Goal: Task Accomplishment & Management: Manage account settings

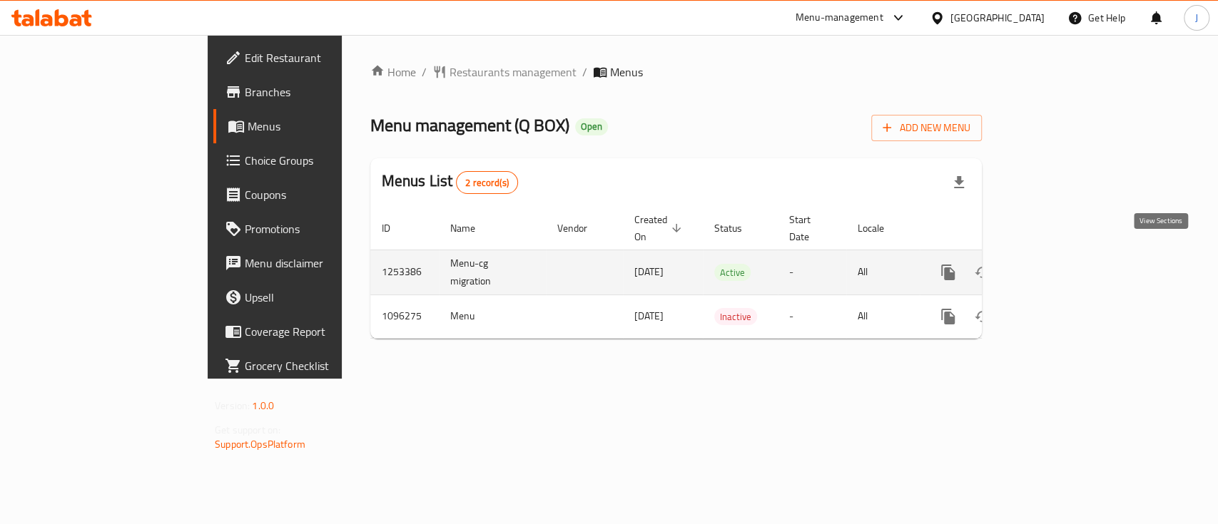
click at [1059, 264] on icon "enhanced table" at bounding box center [1050, 272] width 17 height 17
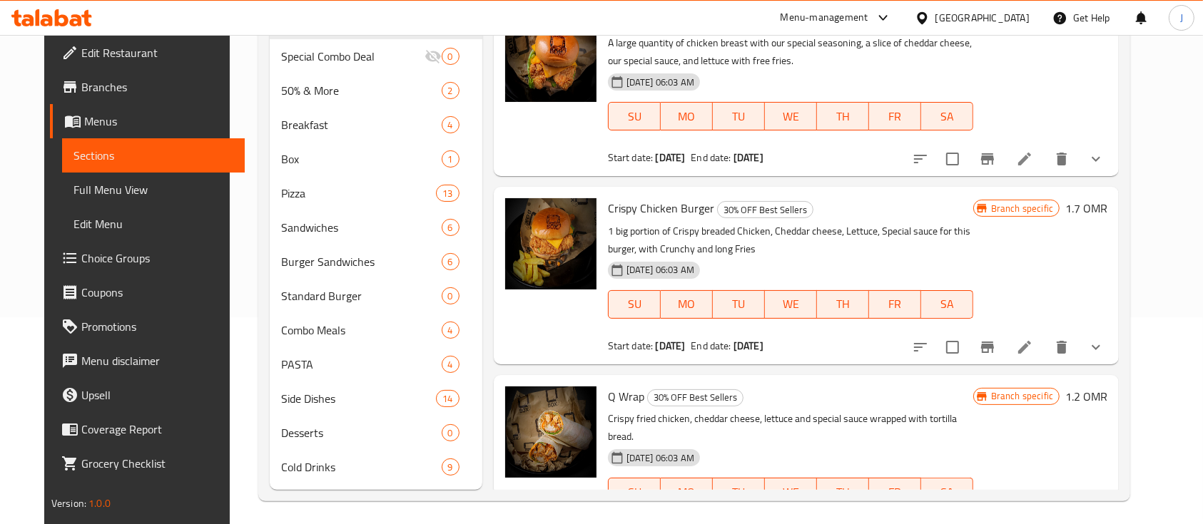
scroll to position [212, 0]
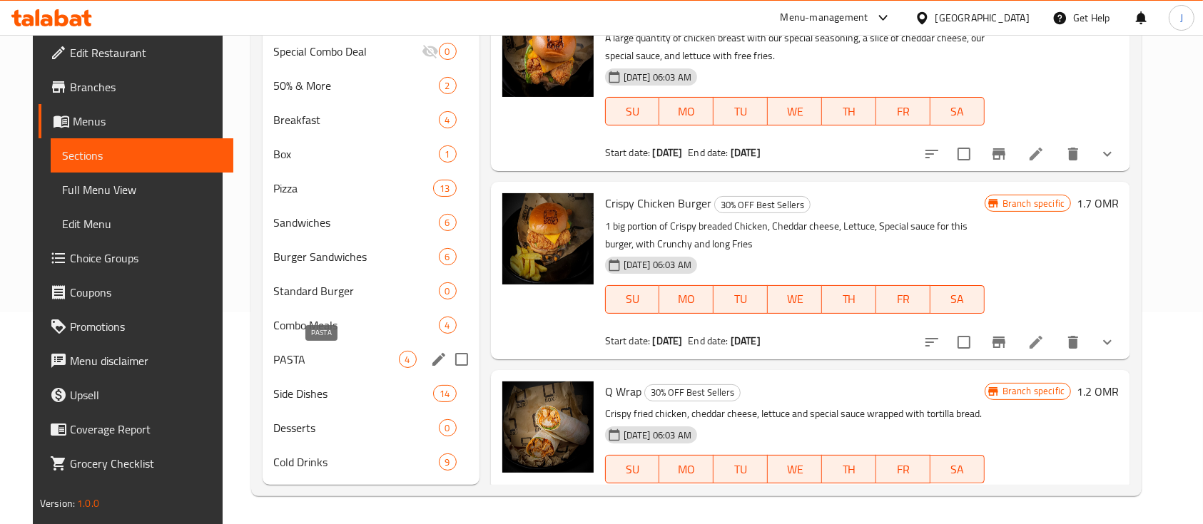
drag, startPoint x: 285, startPoint y: 363, endPoint x: 310, endPoint y: 360, distance: 25.1
click at [287, 362] on span "PASTA" at bounding box center [336, 359] width 125 height 17
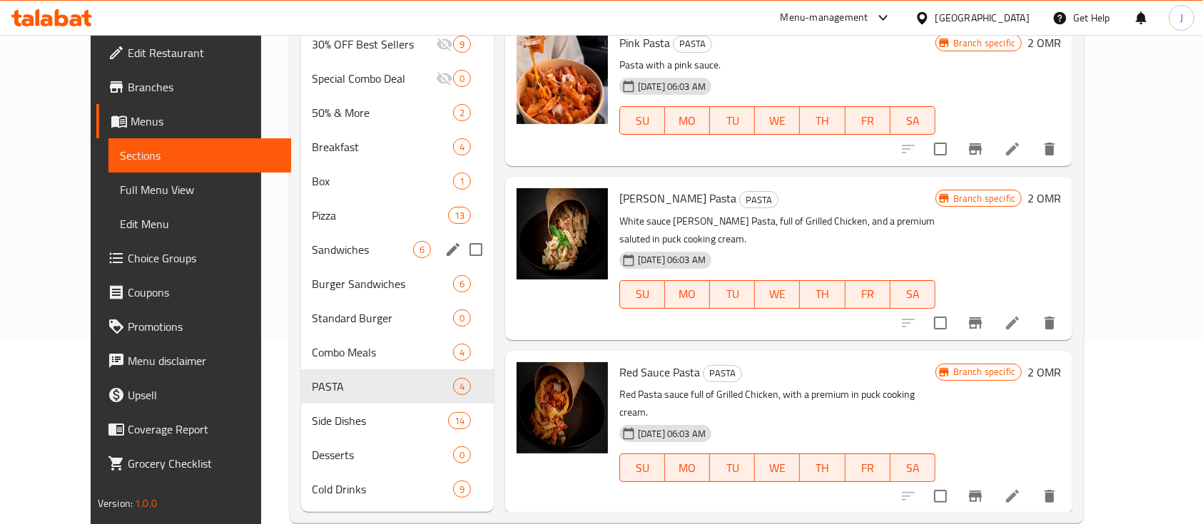
scroll to position [212, 0]
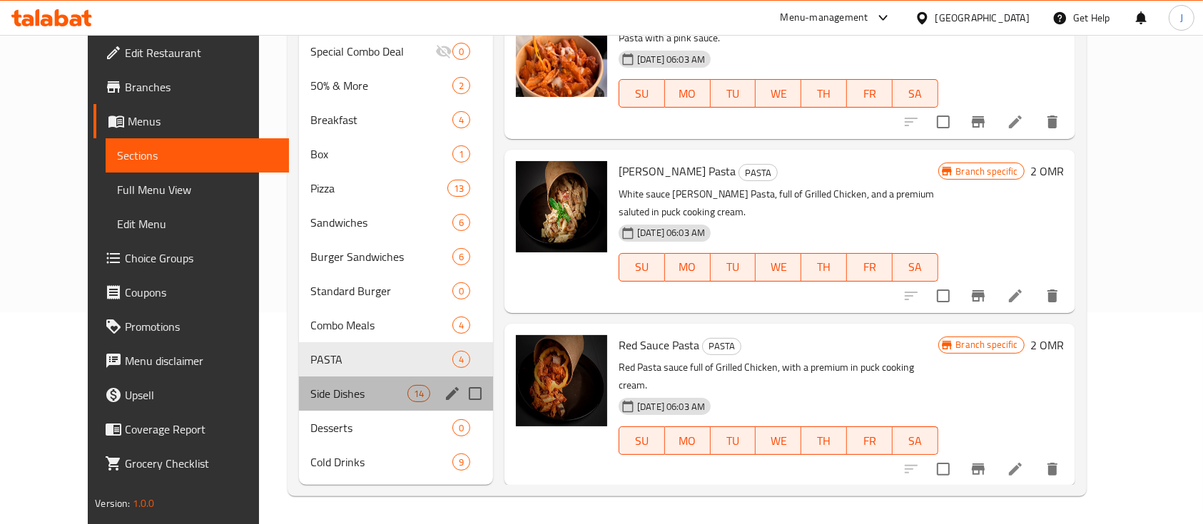
click at [313, 382] on div "Side Dishes 14" at bounding box center [396, 394] width 194 height 34
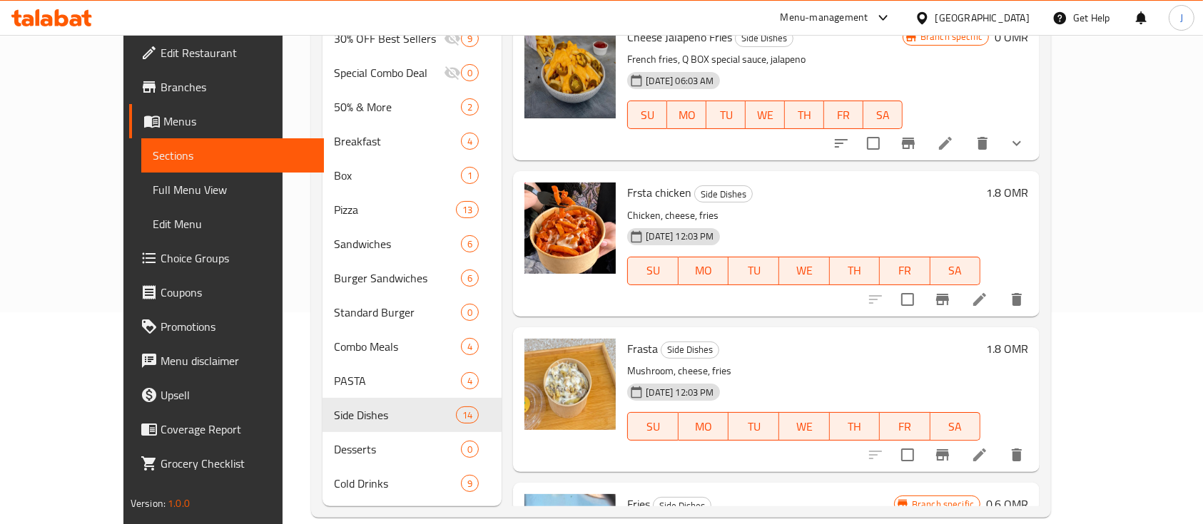
scroll to position [380, 0]
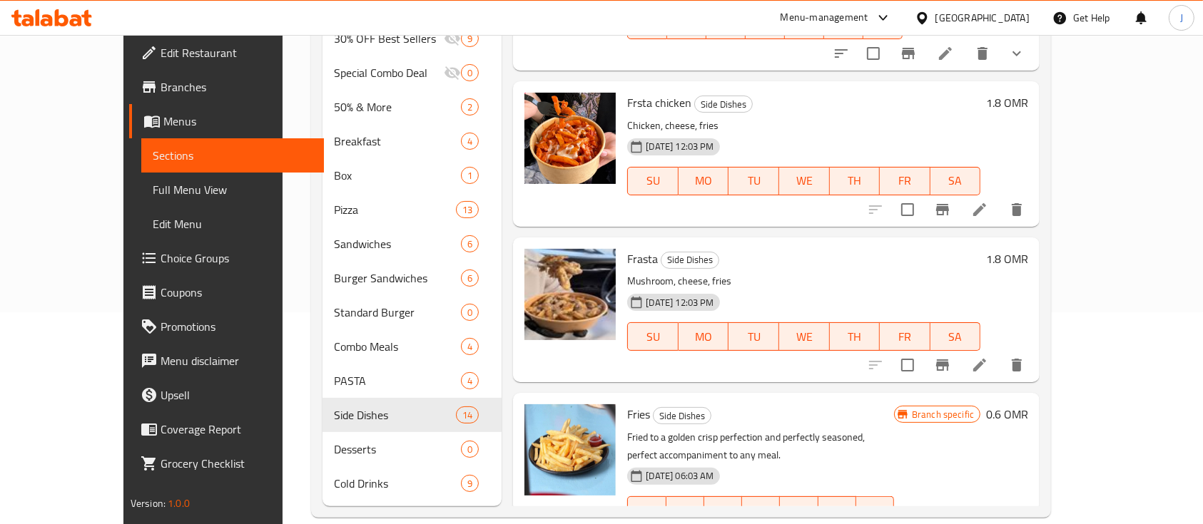
click at [942, 252] on h6 "Frasta Side Dishes" at bounding box center [803, 259] width 353 height 20
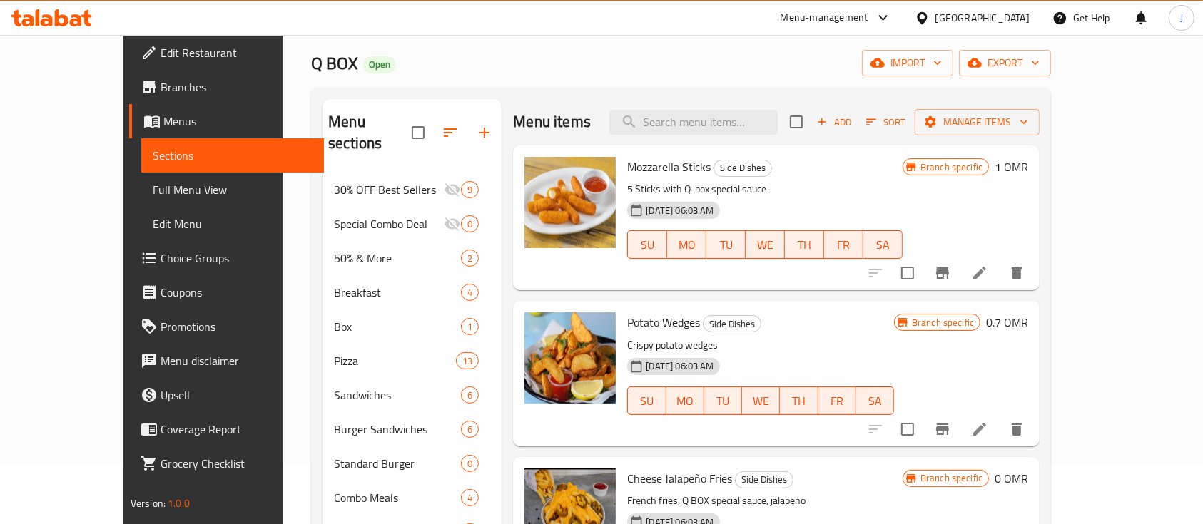
scroll to position [0, 0]
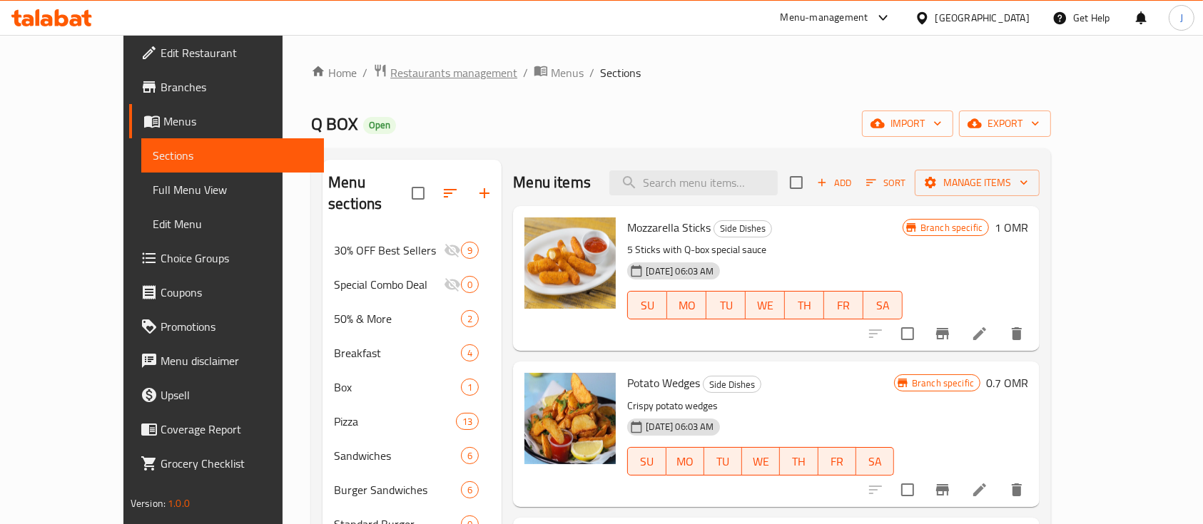
click at [406, 71] on span "Restaurants management" at bounding box center [453, 72] width 127 height 17
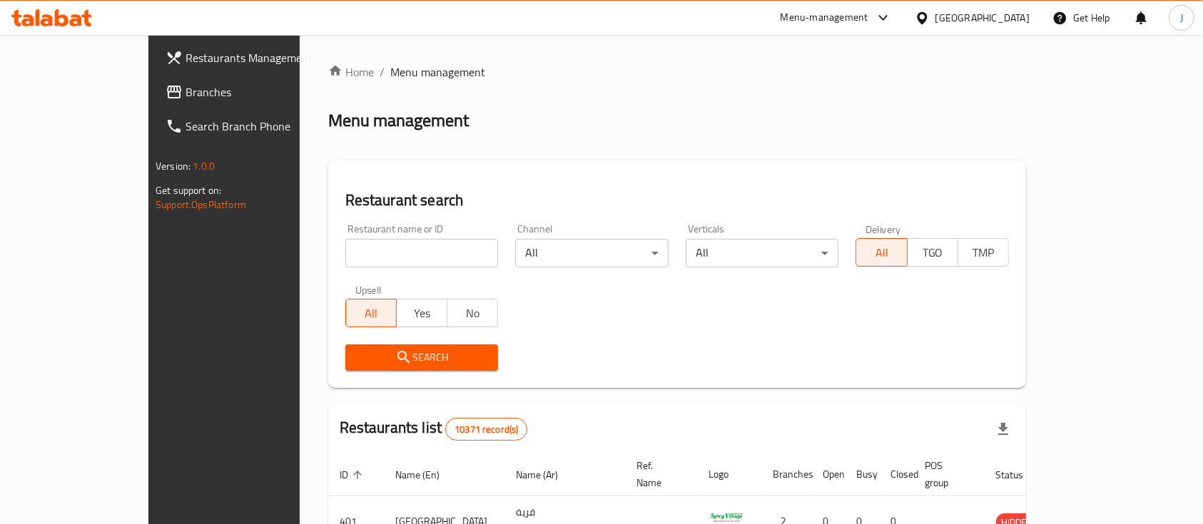
click at [185, 100] on span "Branches" at bounding box center [261, 91] width 153 height 17
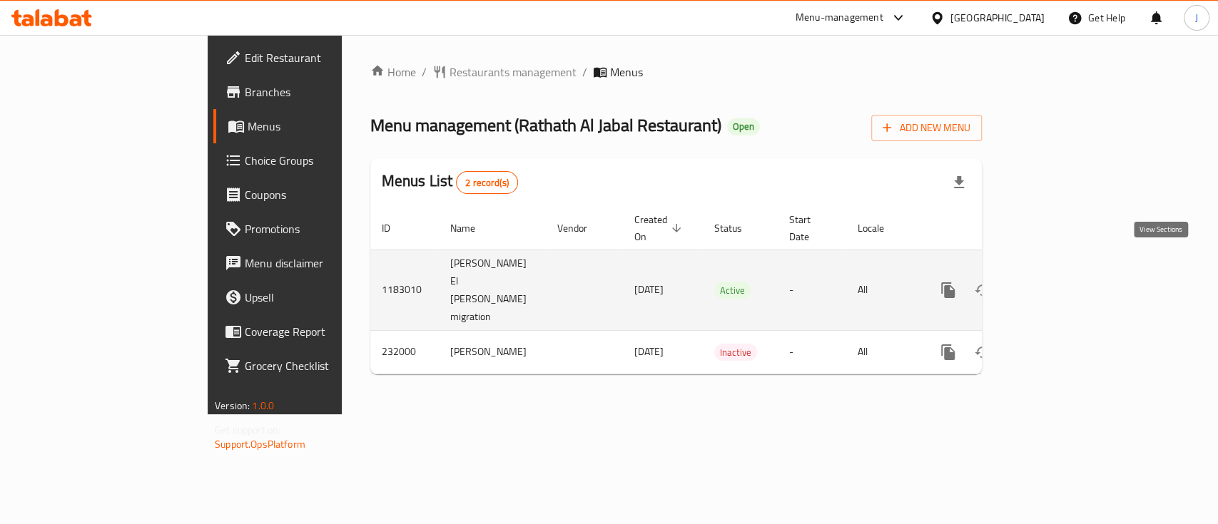
click at [1059, 282] on icon "enhanced table" at bounding box center [1050, 290] width 17 height 17
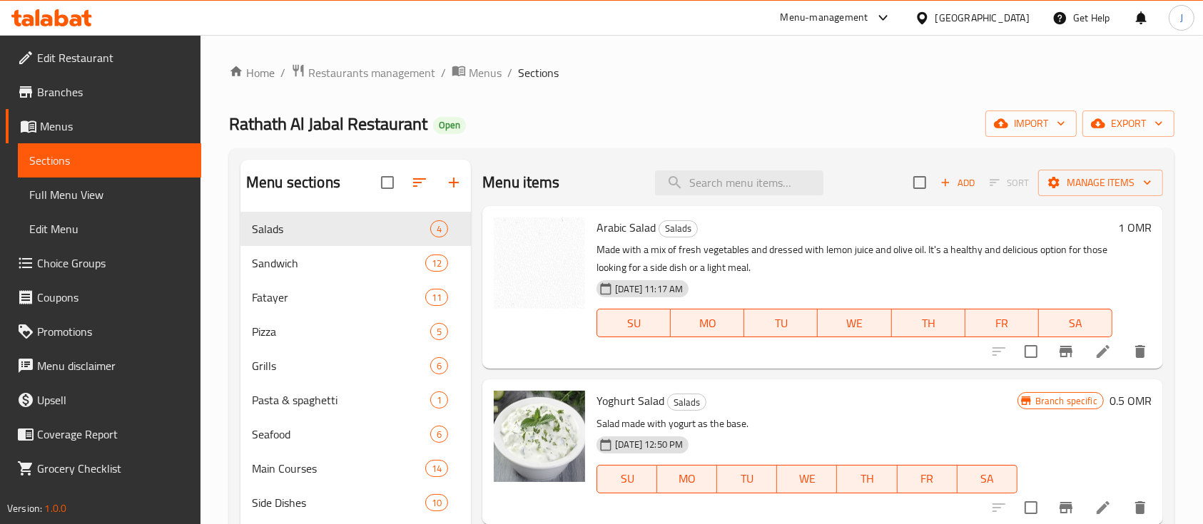
click at [909, 282] on div "06-03-2024 11:17 AM SU MO TU WE TH FR SA" at bounding box center [854, 313] width 527 height 77
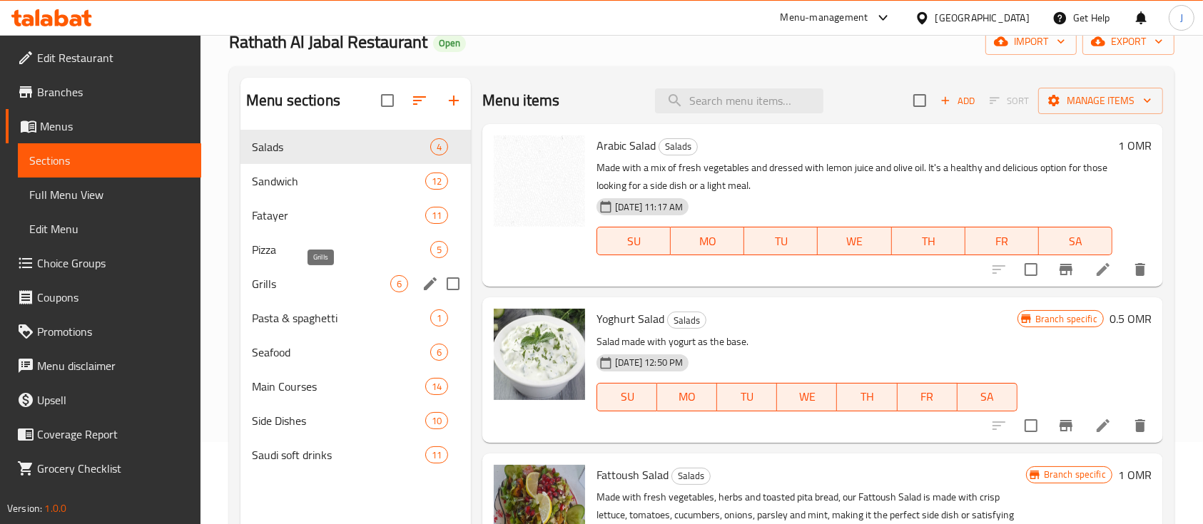
scroll to position [95, 0]
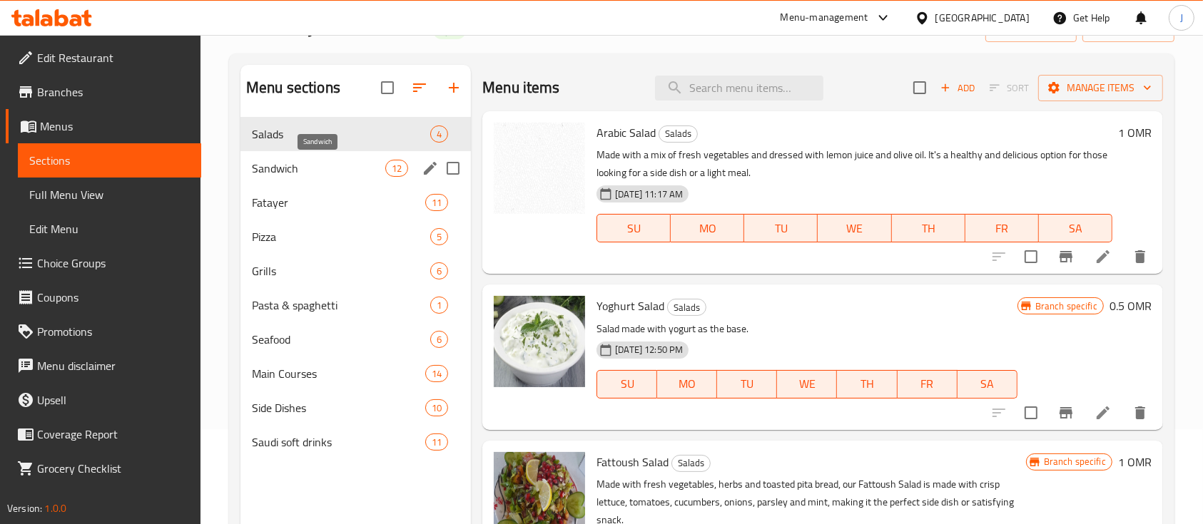
click at [312, 170] on span "Sandwich" at bounding box center [318, 168] width 133 height 17
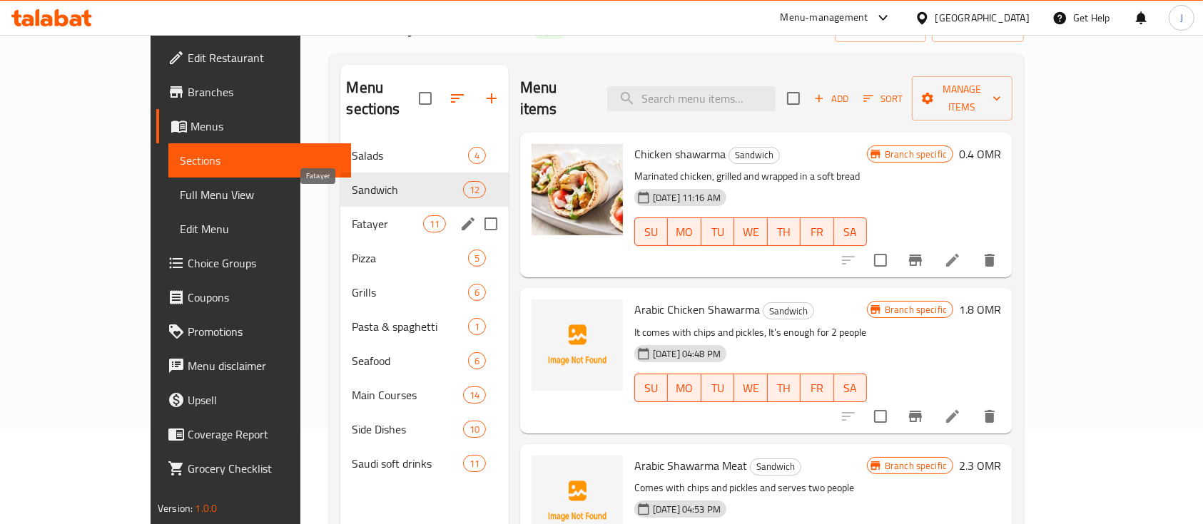
click at [352, 215] on span "Fatayer" at bounding box center [387, 223] width 71 height 17
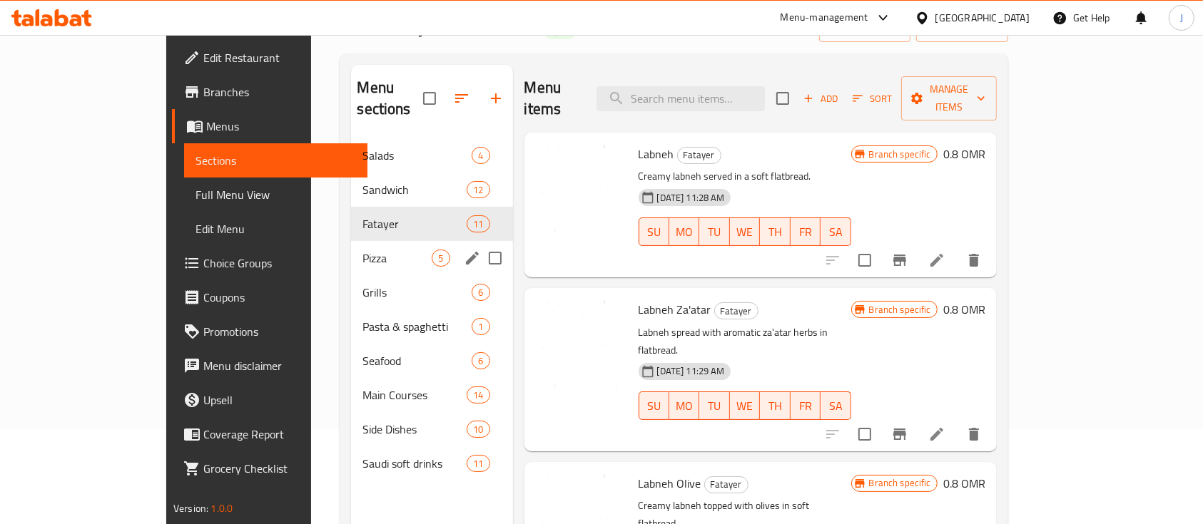
click at [351, 245] on div "Pizza 5" at bounding box center [431, 258] width 161 height 34
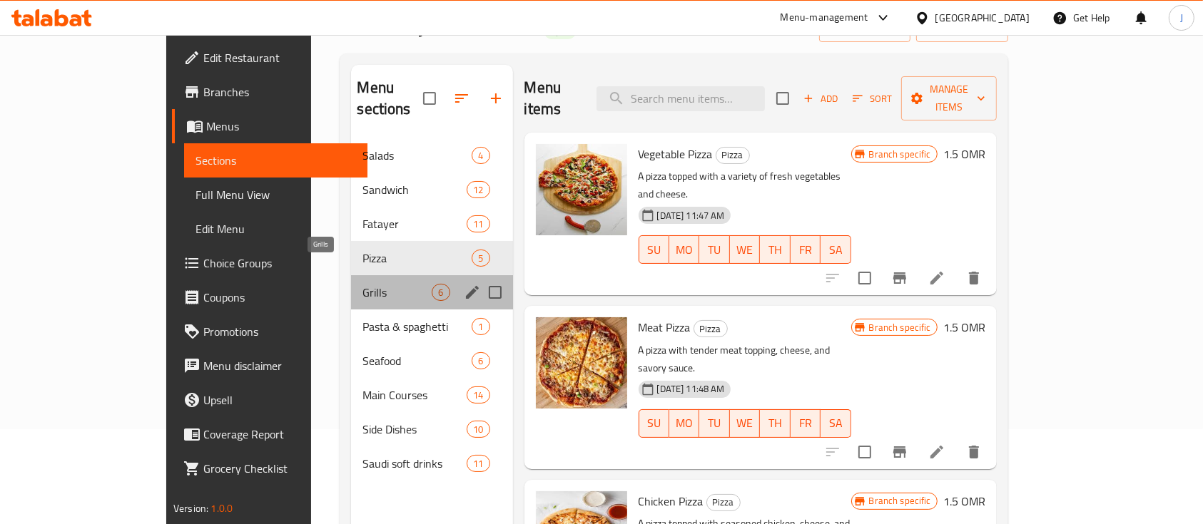
click at [362, 284] on span "Grills" at bounding box center [396, 292] width 69 height 17
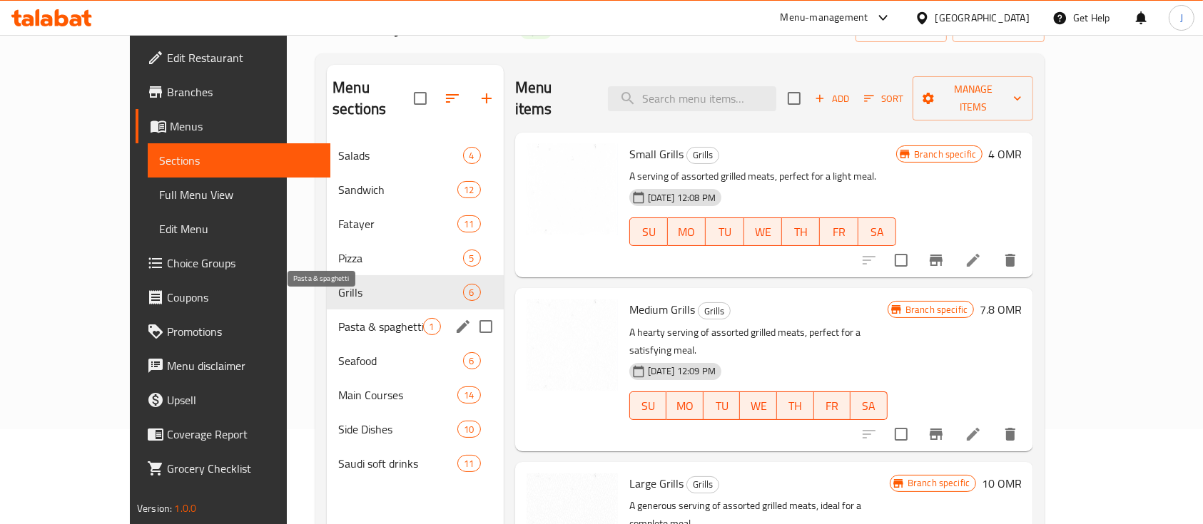
click at [338, 318] on span "Pasta & spaghetti" at bounding box center [380, 326] width 84 height 17
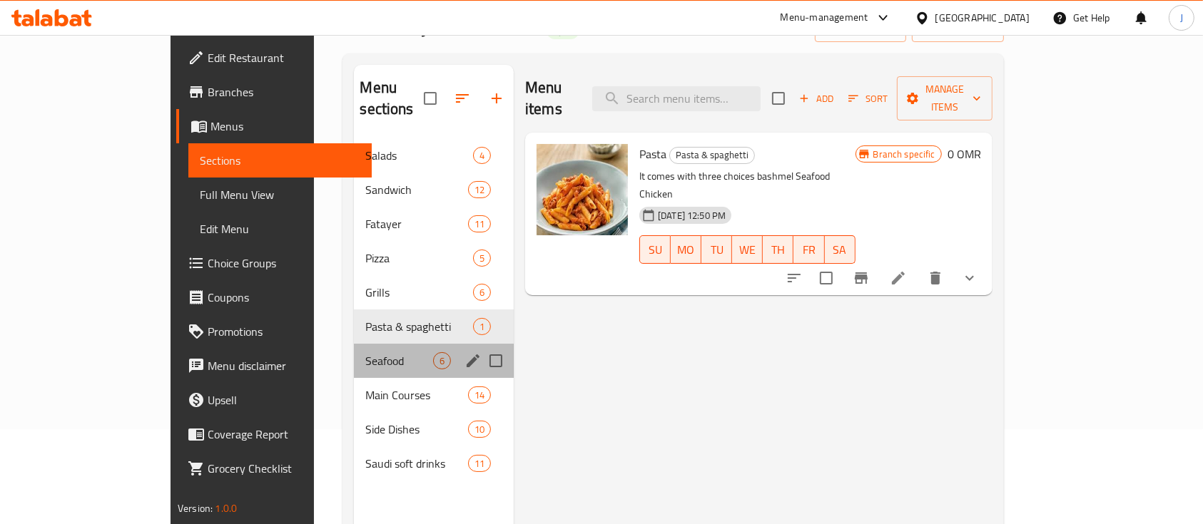
click at [354, 344] on div "Seafood 6" at bounding box center [434, 361] width 160 height 34
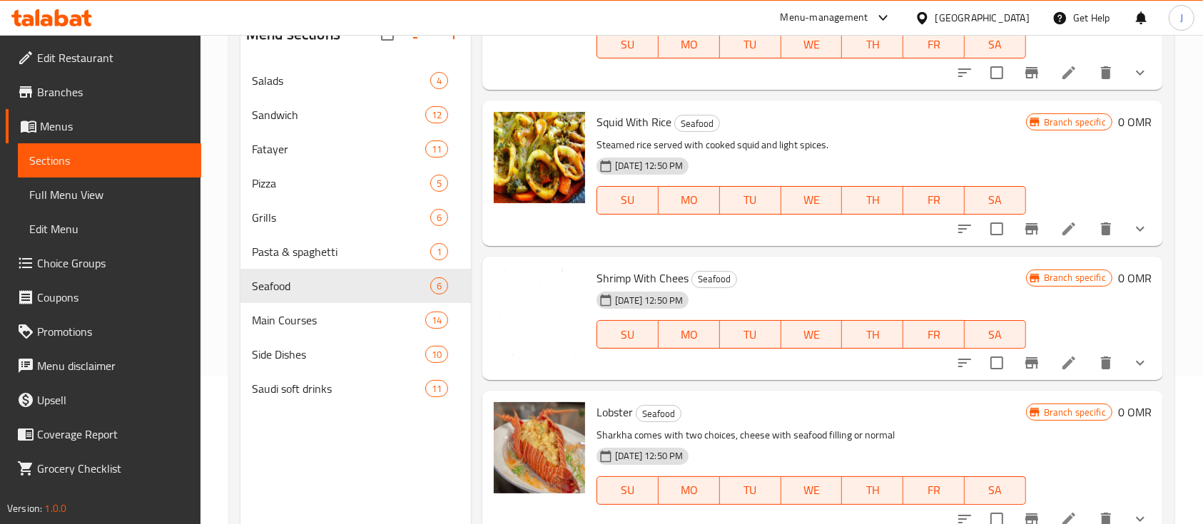
scroll to position [190, 0]
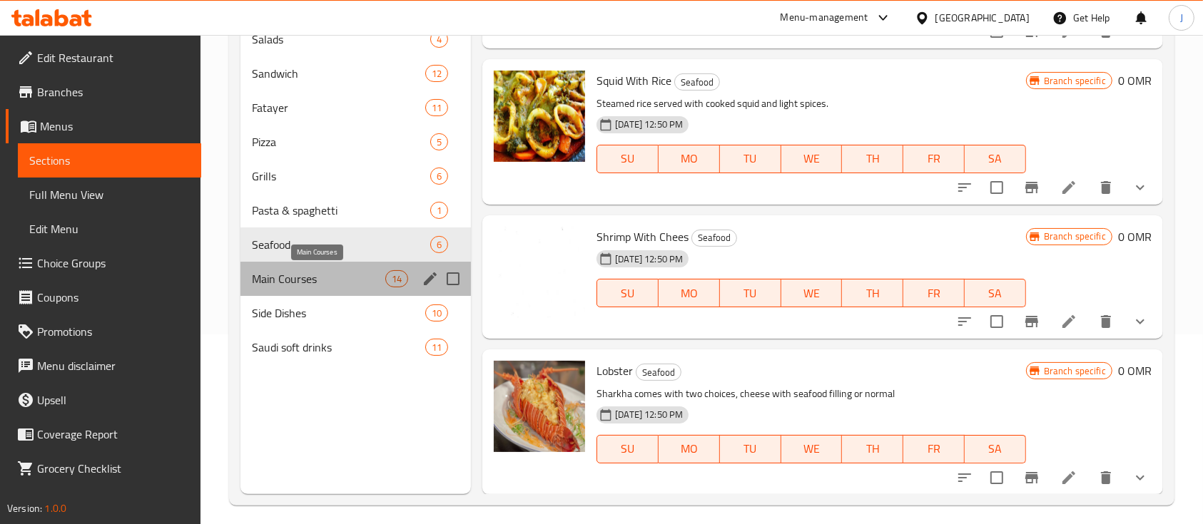
click at [342, 275] on span "Main Courses" at bounding box center [318, 278] width 133 height 17
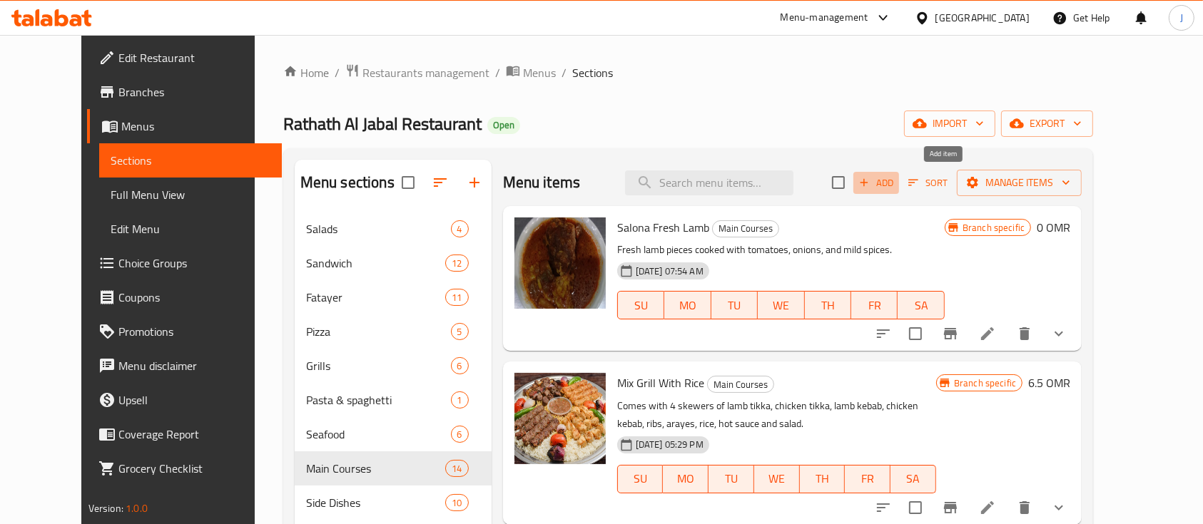
click at [895, 184] on span "Add" at bounding box center [876, 183] width 39 height 16
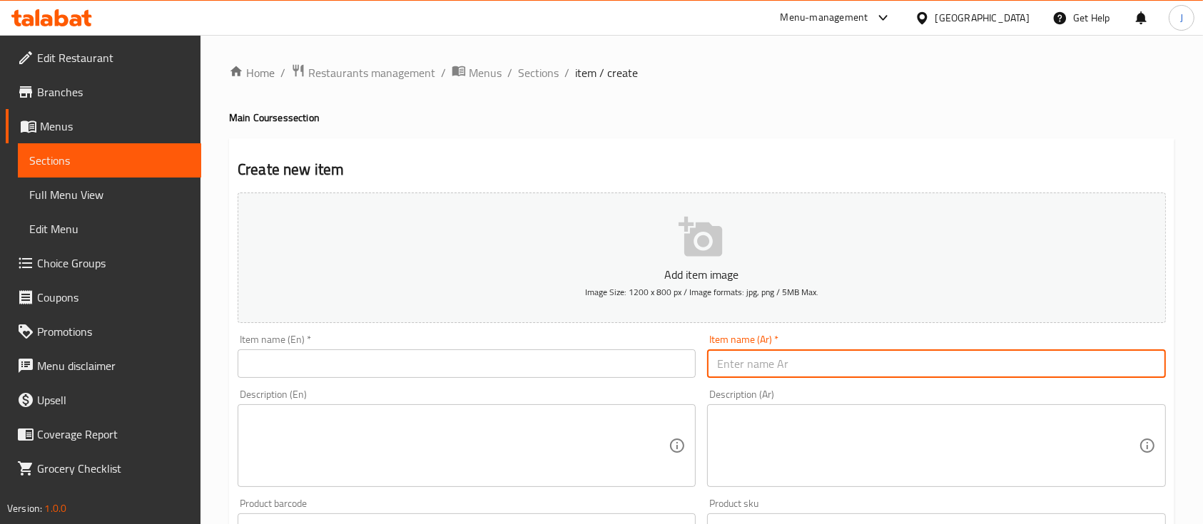
click at [789, 357] on input "text" at bounding box center [936, 364] width 458 height 29
paste input "مالح عماني"
type input "مالح عماني"
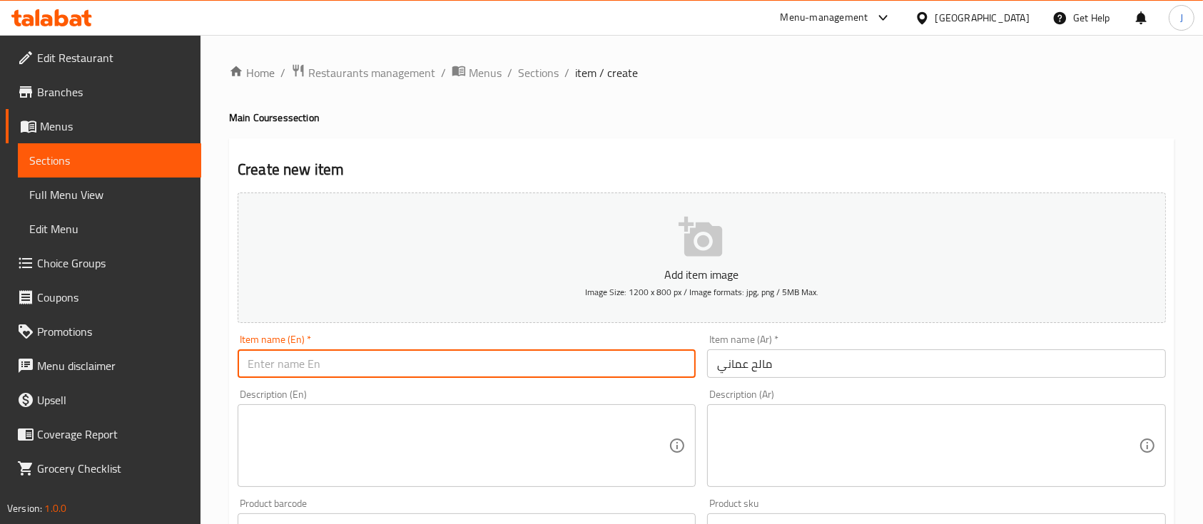
click at [286, 369] on input "text" at bounding box center [467, 364] width 458 height 29
paste input "malih"
click at [308, 360] on input "Malih" at bounding box center [467, 364] width 458 height 29
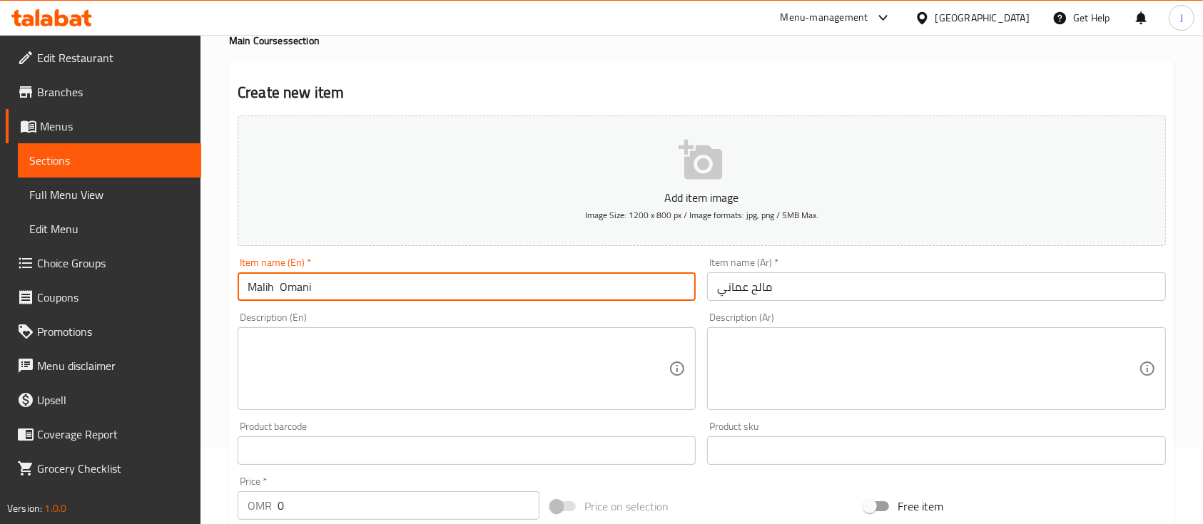
scroll to position [190, 0]
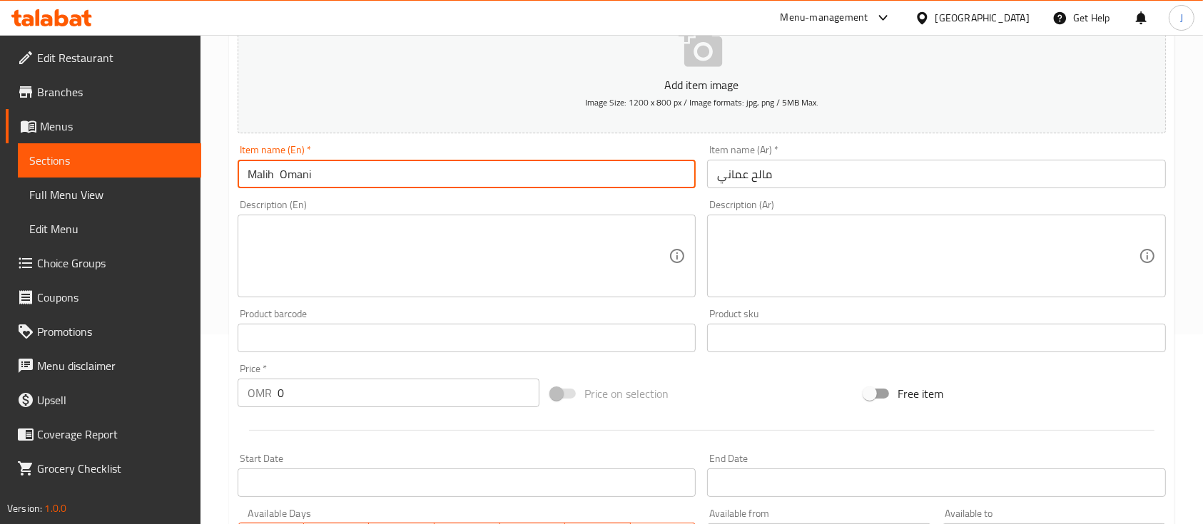
type input "Malih Omani"
click at [372, 272] on textarea at bounding box center [458, 257] width 421 height 68
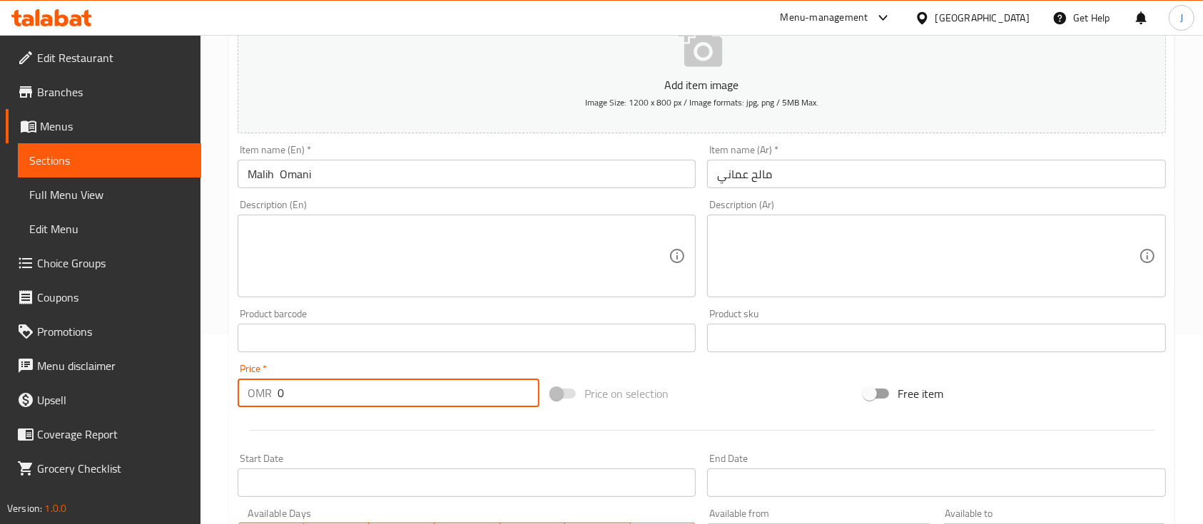
click at [291, 393] on input "0" at bounding box center [408, 393] width 262 height 29
click at [890, 262] on textarea at bounding box center [927, 257] width 421 height 68
drag, startPoint x: 308, startPoint y: 394, endPoint x: 238, endPoint y: 384, distance: 71.3
click at [238, 384] on div "OMR 2.5 Price *" at bounding box center [389, 393] width 302 height 29
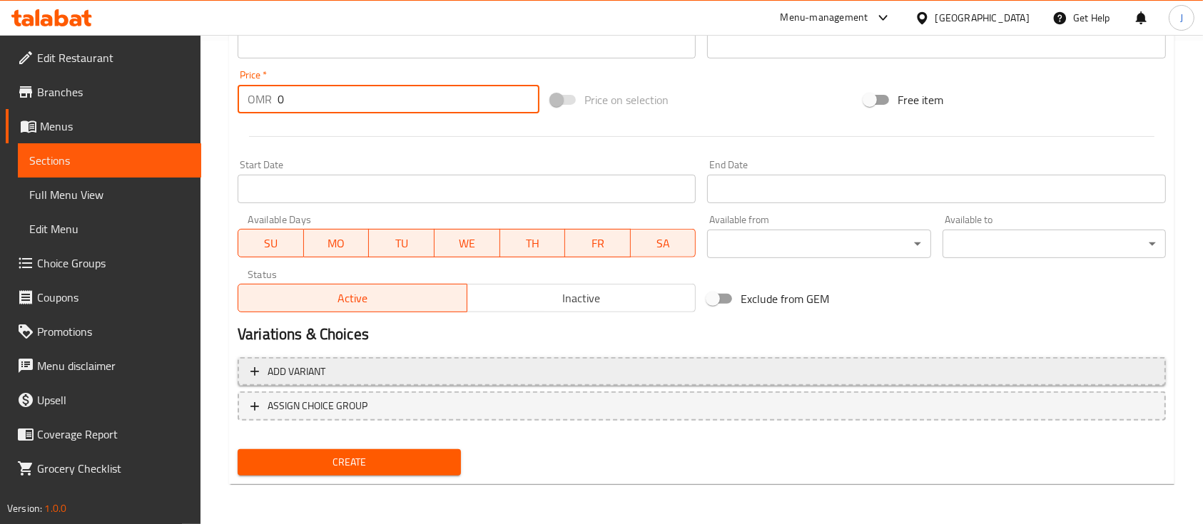
type input "0"
click at [360, 366] on span "Add variant" at bounding box center [701, 372] width 902 height 18
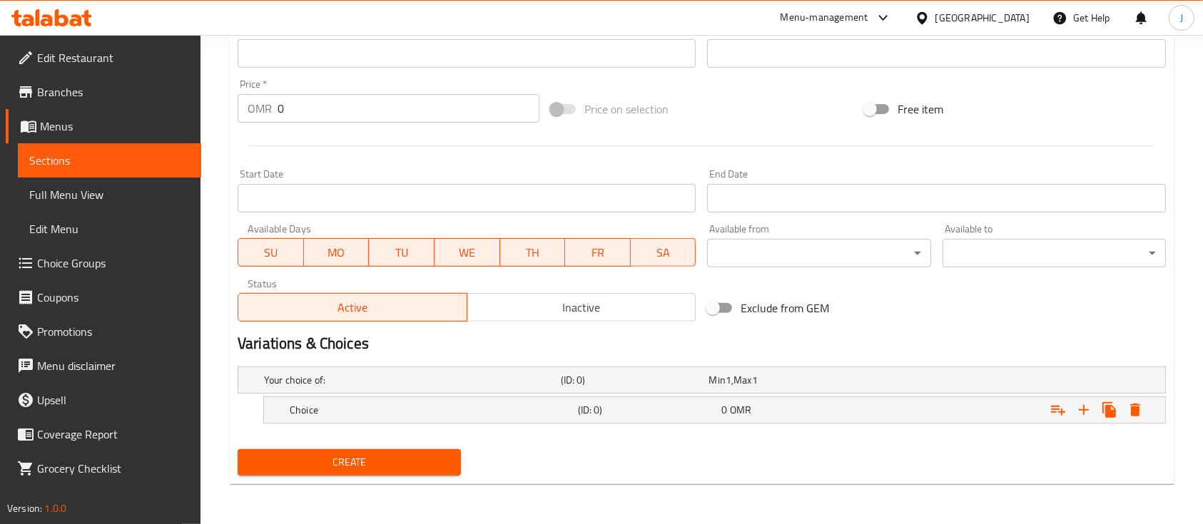
scroll to position [474, 0]
click at [432, 409] on h5 "Choice" at bounding box center [431, 411] width 282 height 14
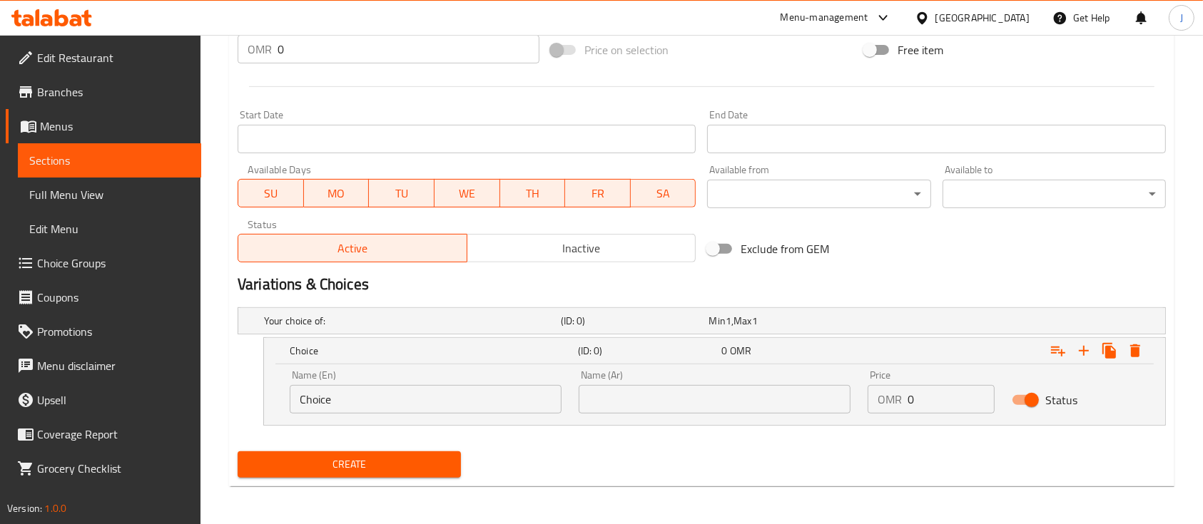
scroll to position [536, 0]
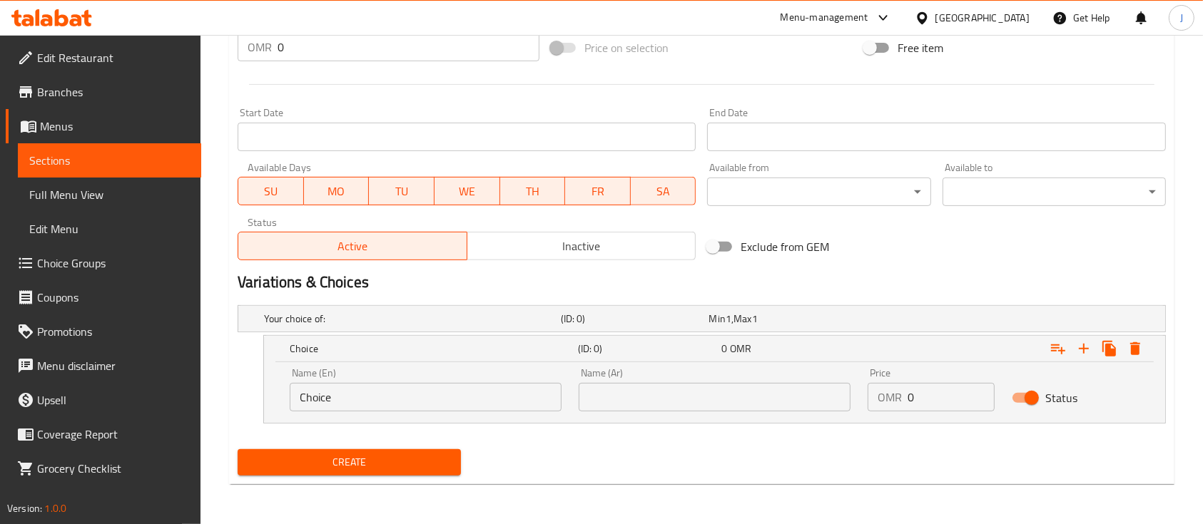
click at [629, 408] on input "text" at bounding box center [714, 397] width 272 height 29
paste input "مع الرز"
type input "مع الرز"
drag, startPoint x: 374, startPoint y: 392, endPoint x: 233, endPoint y: 368, distance: 142.5
click at [242, 376] on div "Choice (ID: 0) 0 OMR Name (En) Choice Name (En) Name (Ar) مع الرز Name (Ar) Pri…" at bounding box center [702, 379] width 928 height 88
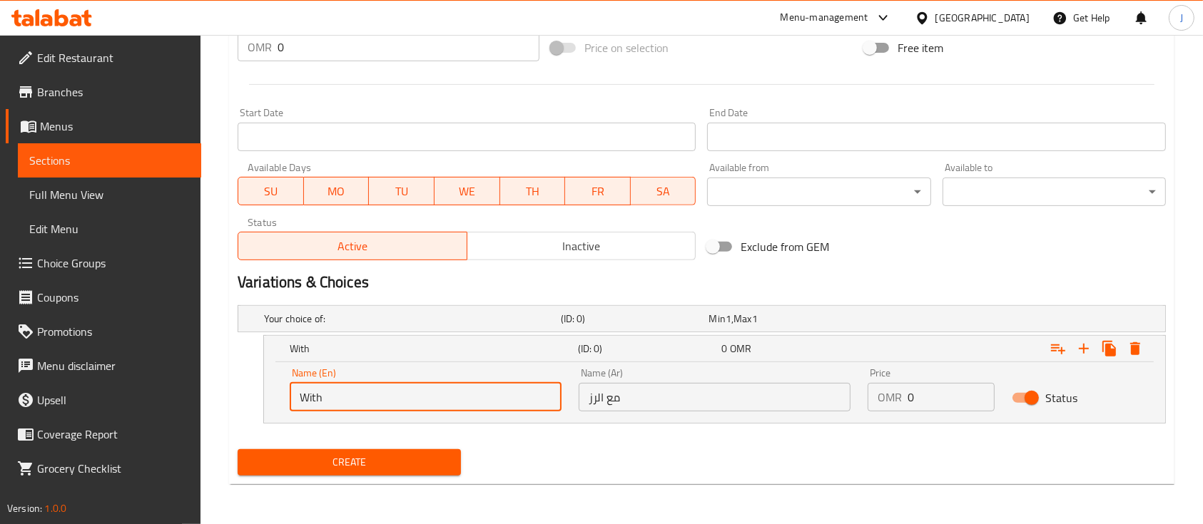
type input "With Rice"
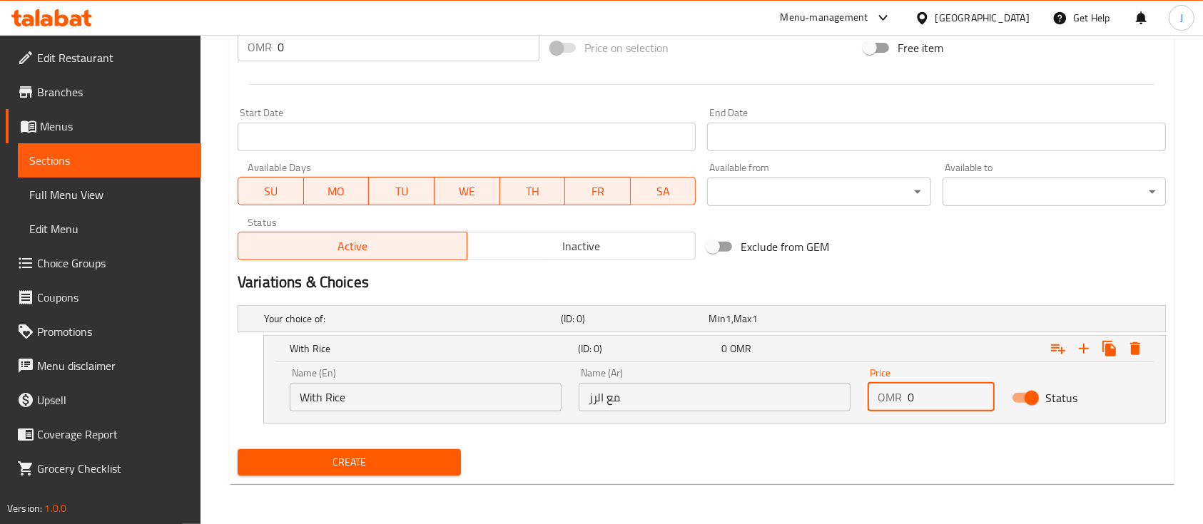
drag, startPoint x: 926, startPoint y: 398, endPoint x: 869, endPoint y: 394, distance: 57.2
click at [869, 394] on div "OMR 0 Price" at bounding box center [930, 397] width 127 height 29
type input "2.5"
click at [696, 347] on h5 "(ID: 0)" at bounding box center [647, 349] width 138 height 14
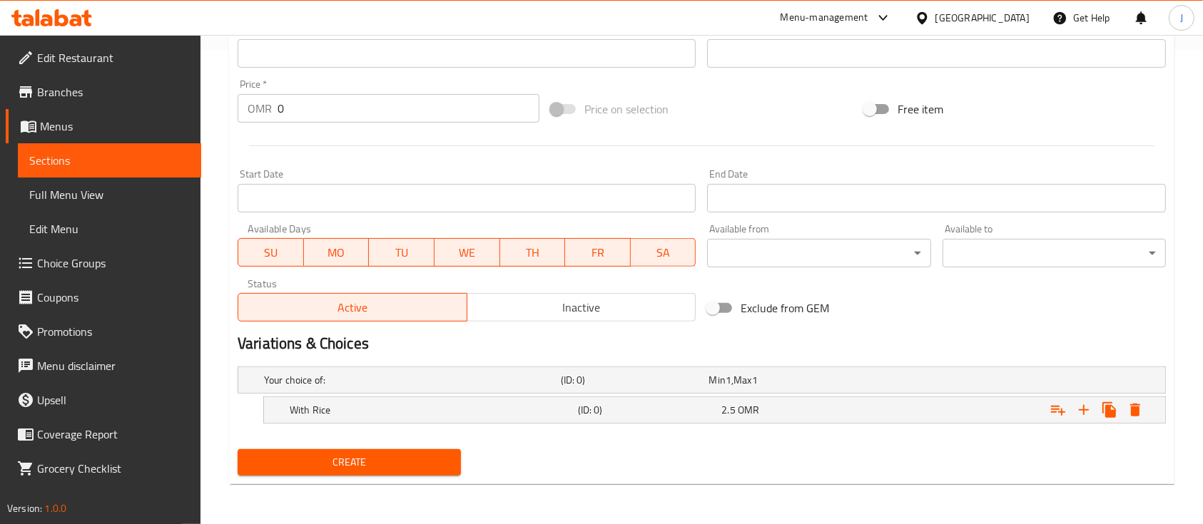
scroll to position [474, 0]
click at [1084, 411] on icon "Expand" at bounding box center [1083, 411] width 10 height 10
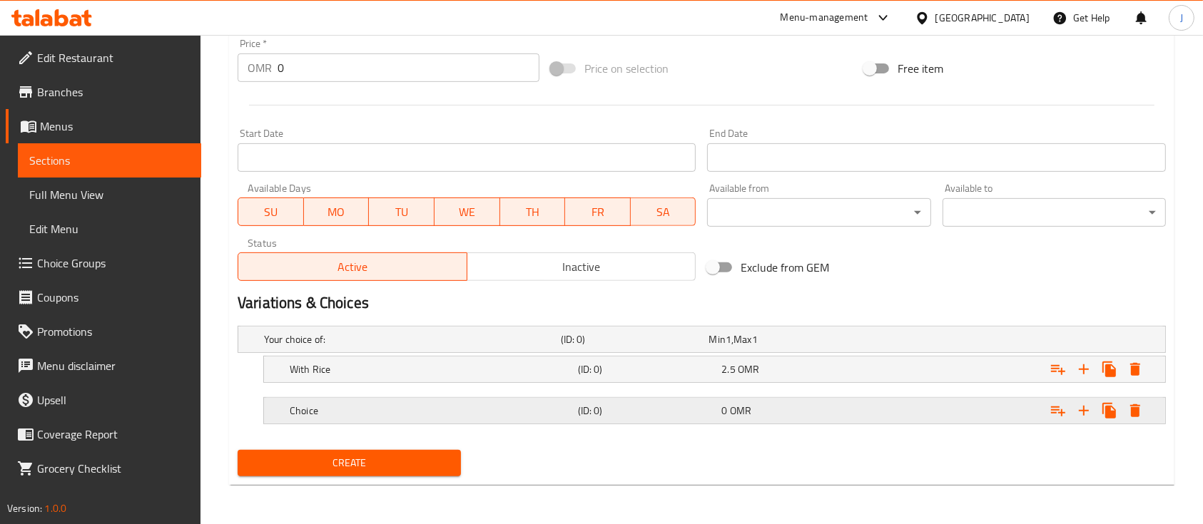
click at [456, 397] on div "Choice (ID: 0) 0 OMR" at bounding box center [719, 410] width 864 height 31
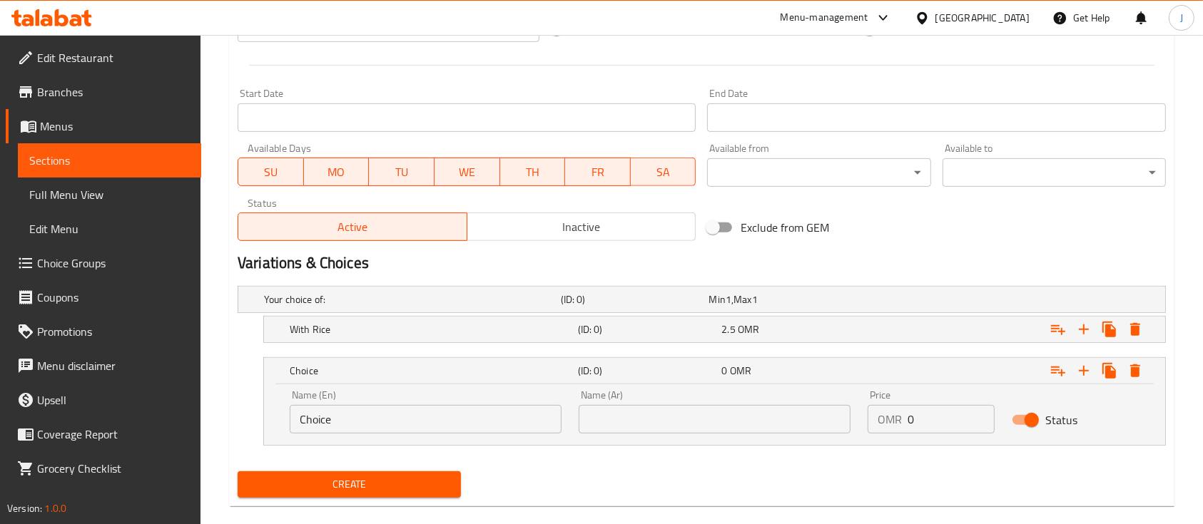
scroll to position [576, 0]
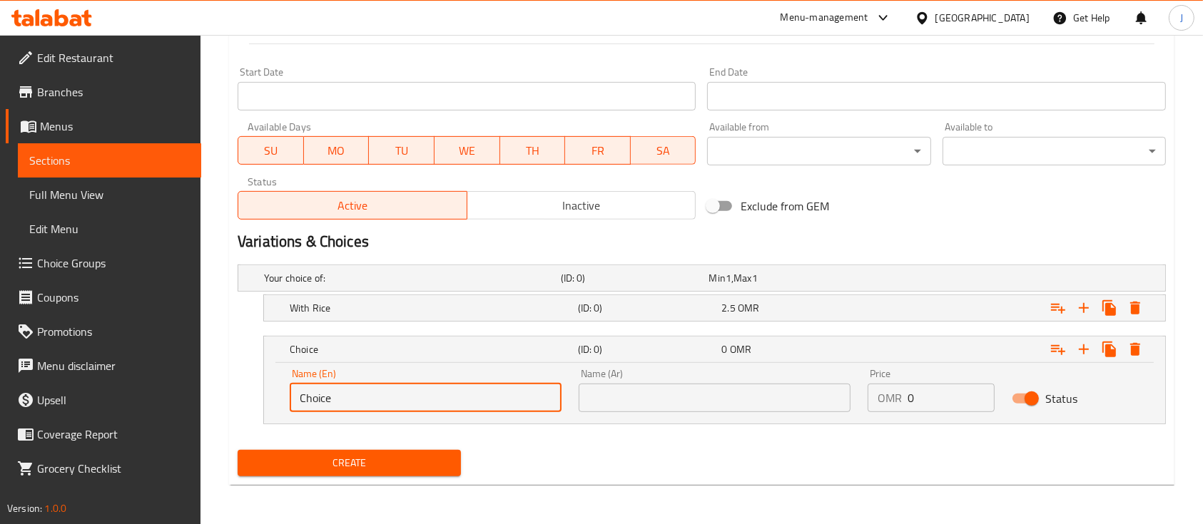
drag, startPoint x: 354, startPoint y: 400, endPoint x: 205, endPoint y: 345, distance: 158.9
type input "Without Rice"
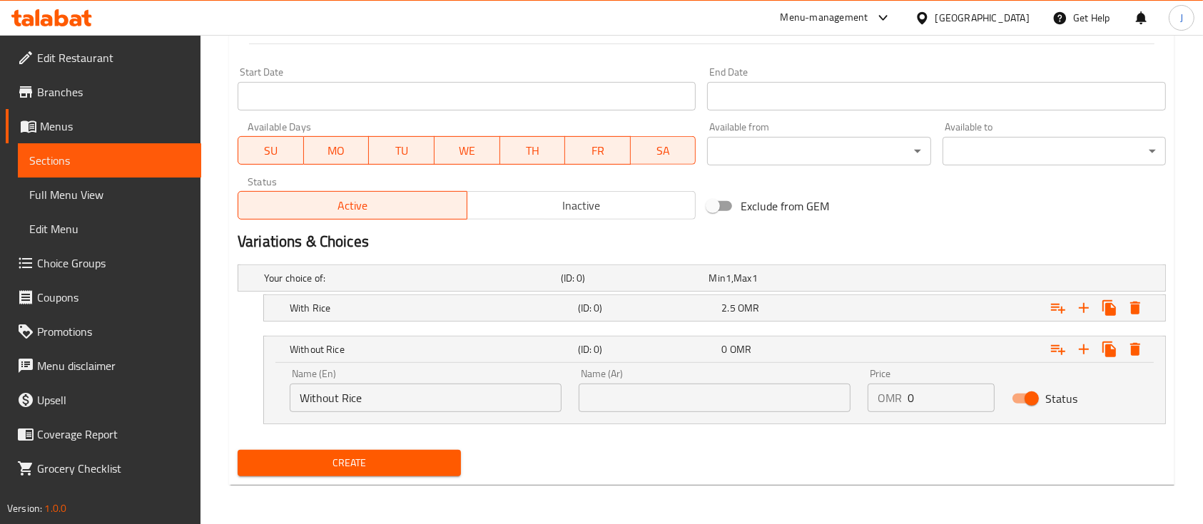
click at [936, 397] on input "0" at bounding box center [950, 398] width 87 height 29
drag, startPoint x: 869, startPoint y: 397, endPoint x: 849, endPoint y: 396, distance: 20.7
click at [849, 396] on div "Name (En) Without Rice Name (En) Name (Ar) Name (Ar) Price OMR 0 Price Status" at bounding box center [714, 390] width 867 height 61
type input "2"
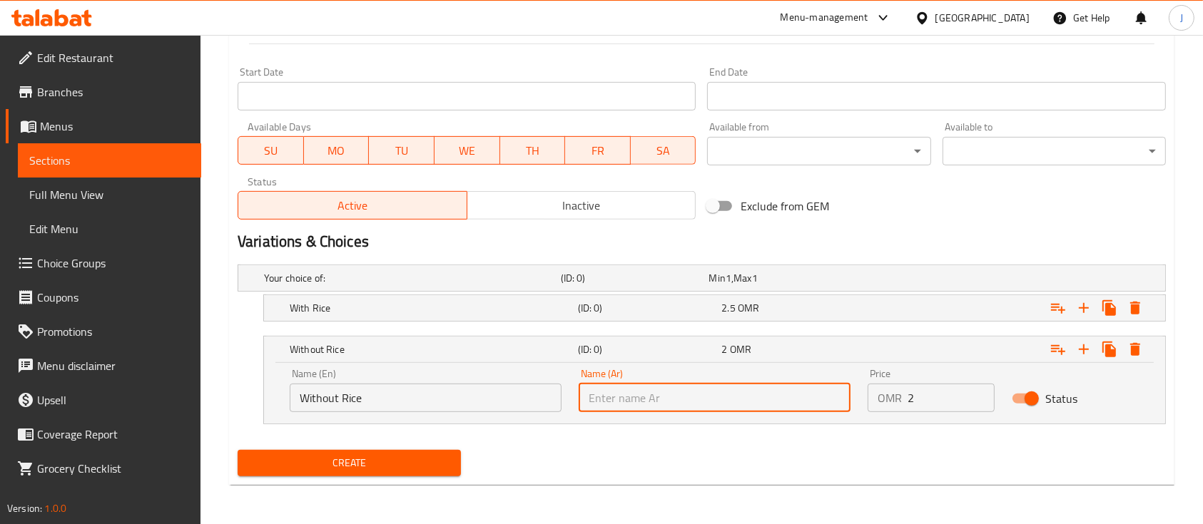
click at [683, 393] on input "text" at bounding box center [714, 398] width 272 height 29
paste input "بدون الرز"
type input "بدون الرز"
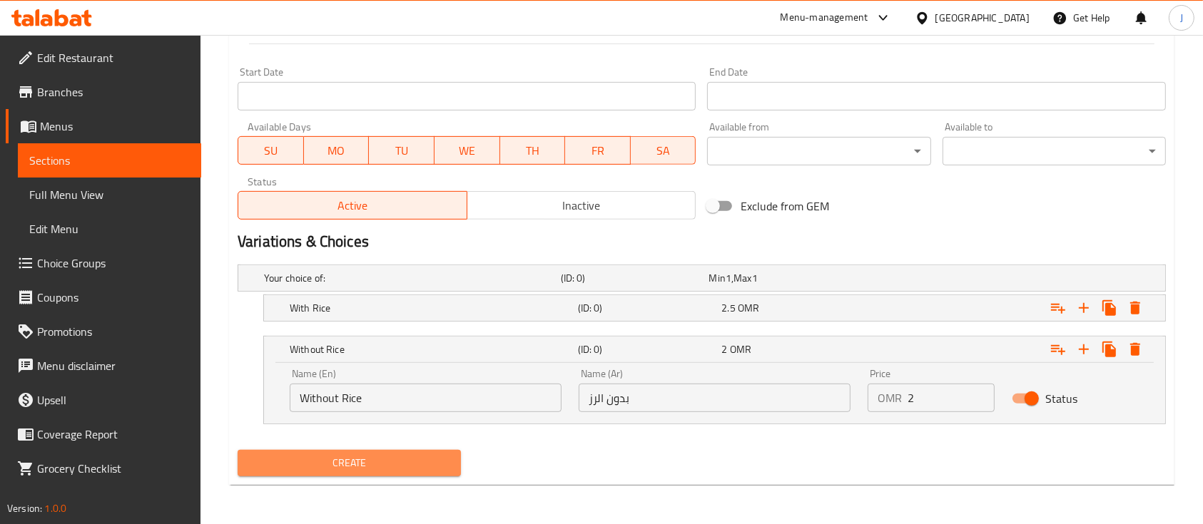
click at [398, 464] on span "Create" at bounding box center [349, 463] width 200 height 18
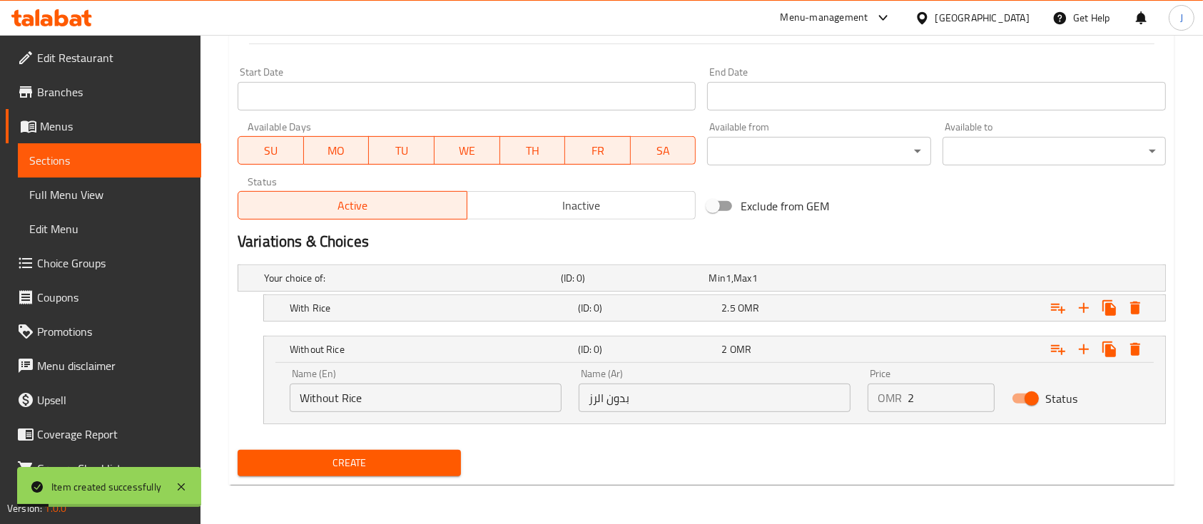
click at [937, 211] on div "Exclude from GEM" at bounding box center [857, 206] width 313 height 39
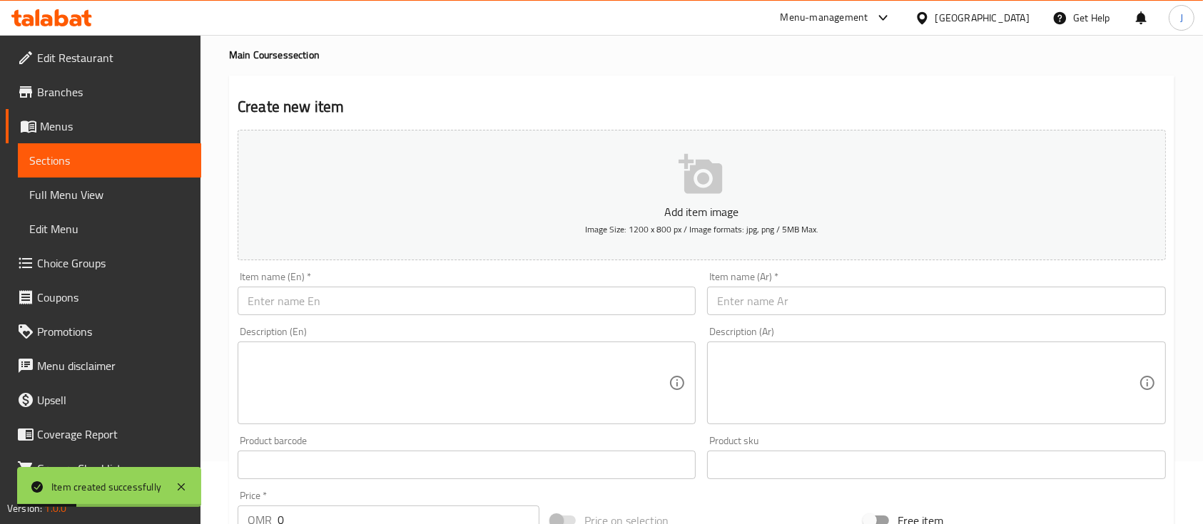
scroll to position [0, 0]
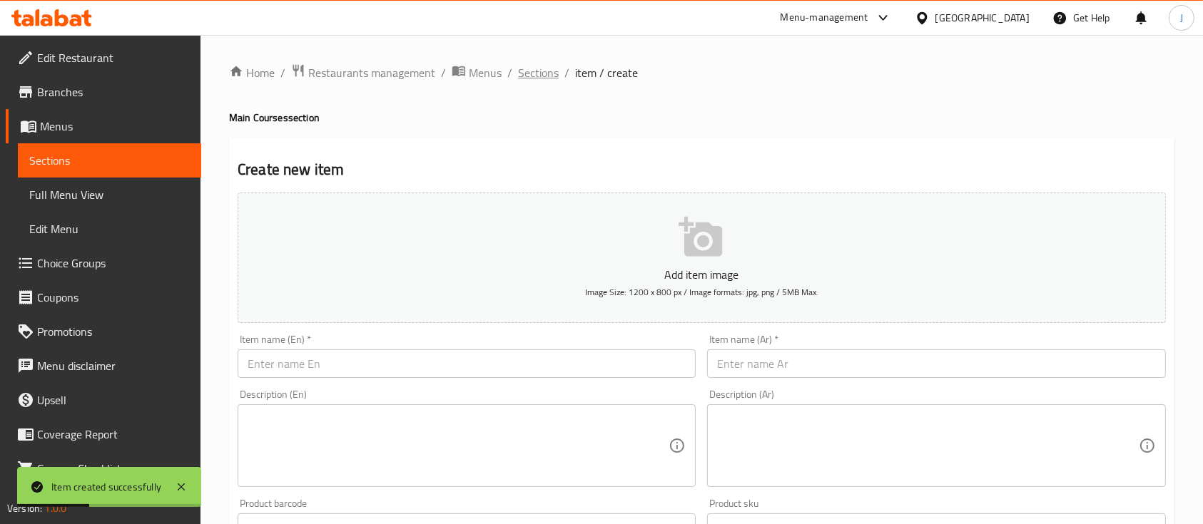
click at [546, 75] on span "Sections" at bounding box center [538, 72] width 41 height 17
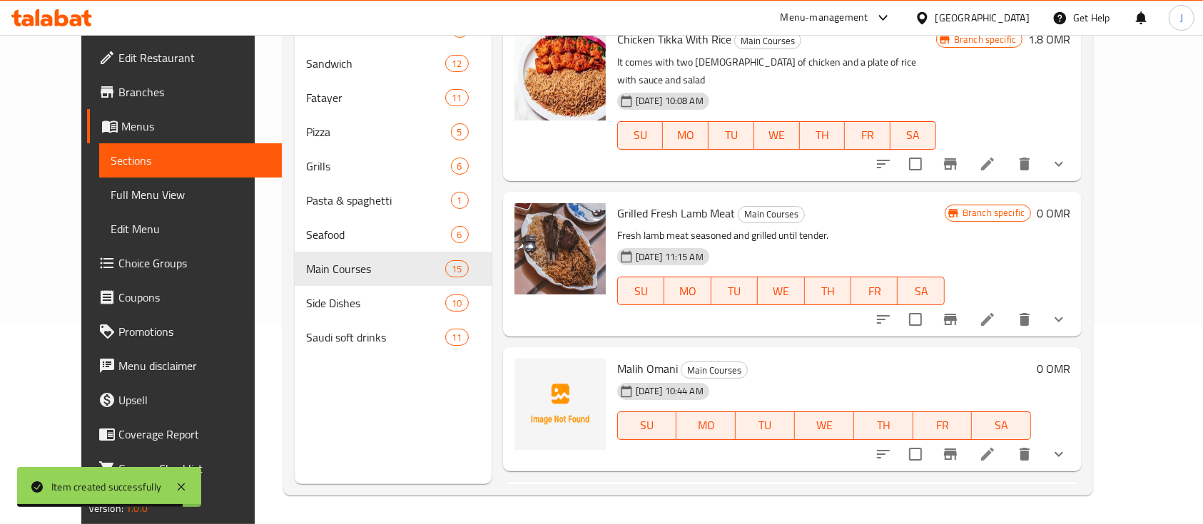
scroll to position [588, 0]
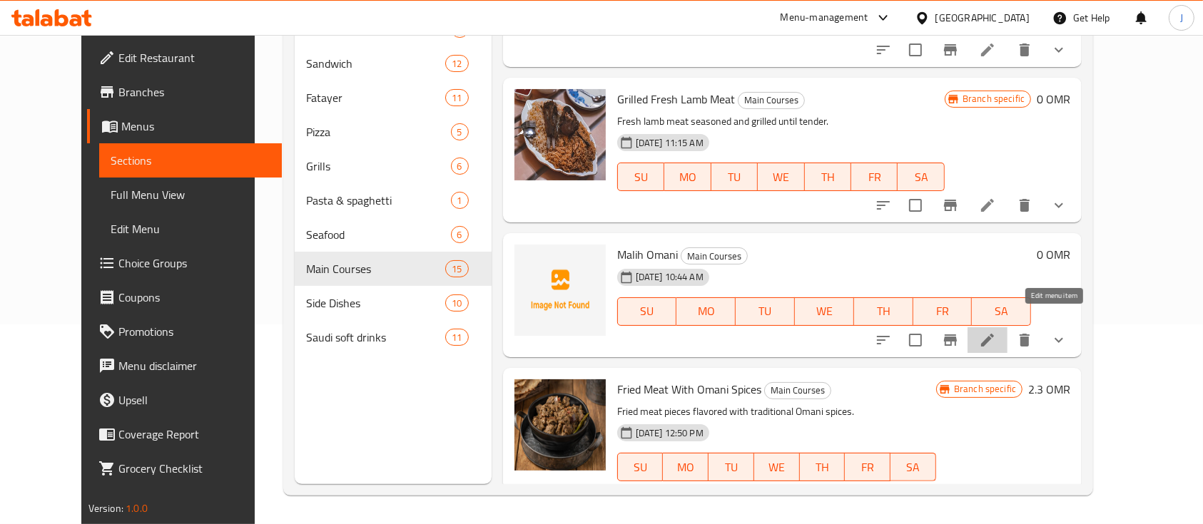
click at [996, 332] on icon at bounding box center [987, 340] width 17 height 17
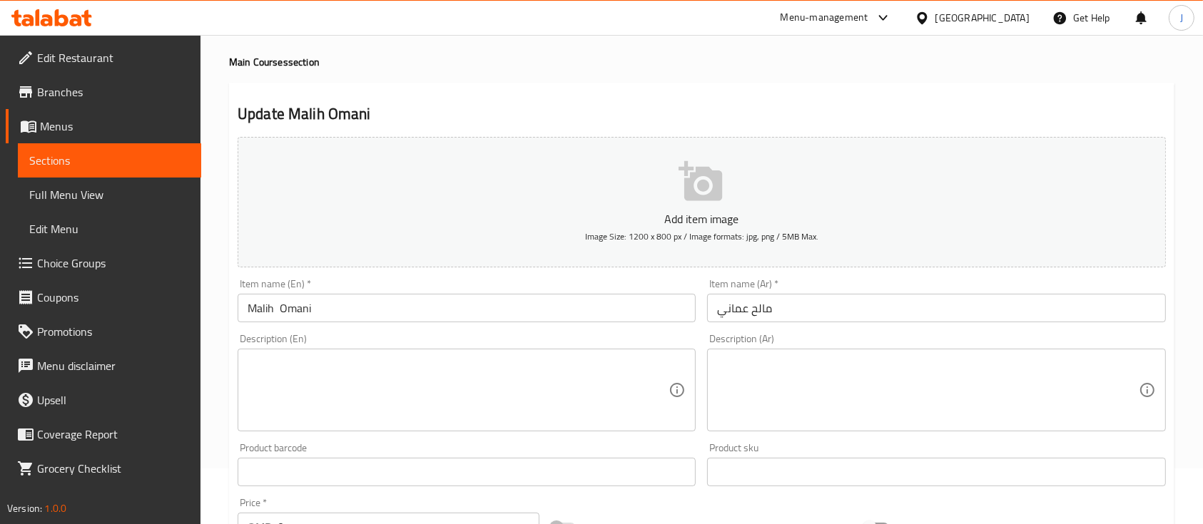
scroll to position [95, 0]
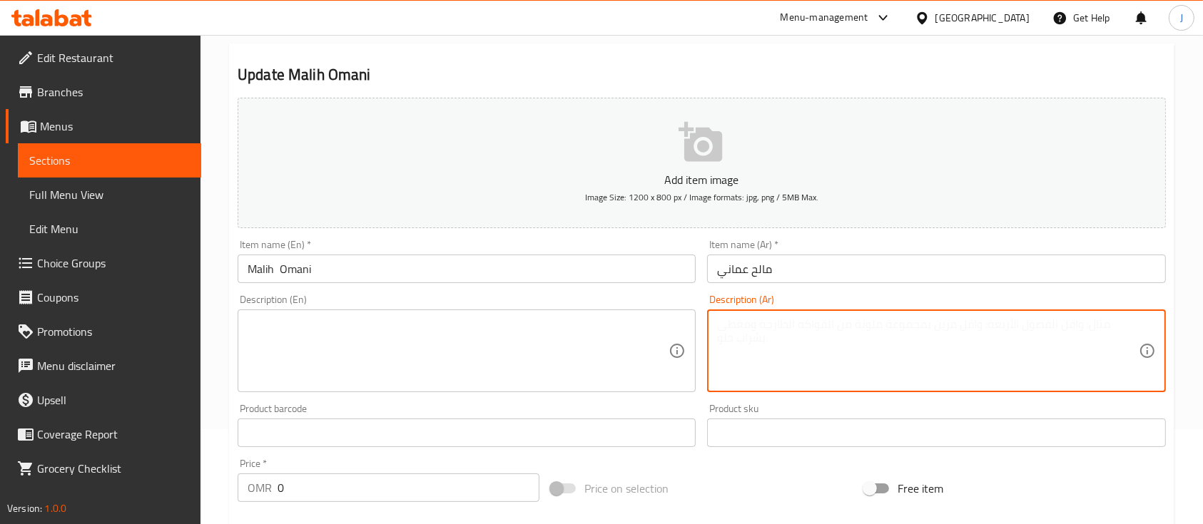
click at [795, 333] on textarea at bounding box center [927, 351] width 421 height 68
paste textarea "سمك مملح مع البصل والليمون"
type textarea "سمك مملح مع البصل والليمون"
click at [397, 357] on textarea at bounding box center [458, 351] width 421 height 68
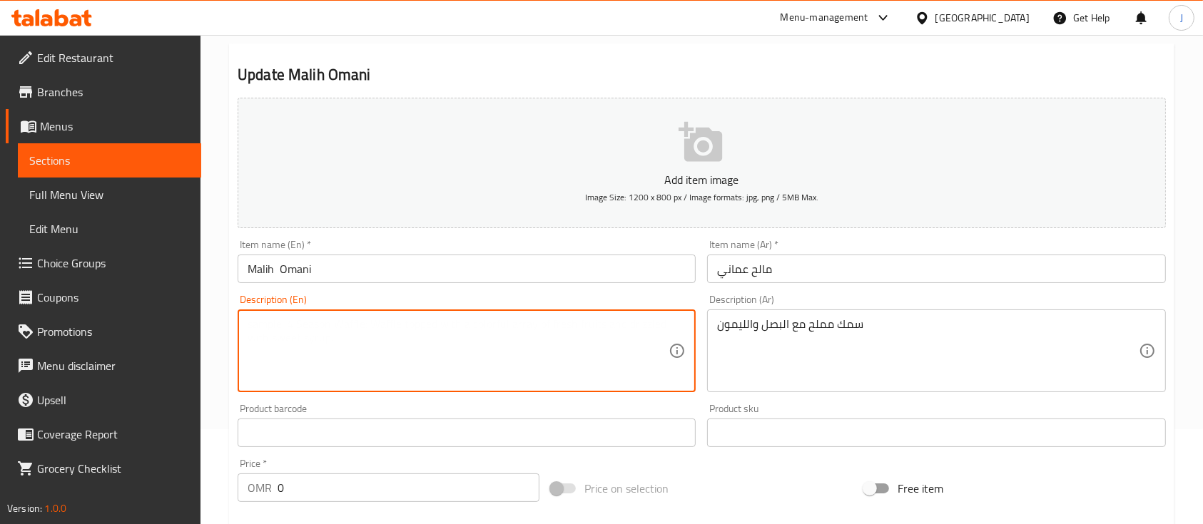
paste textarea "Salted fish with onions and lemon"
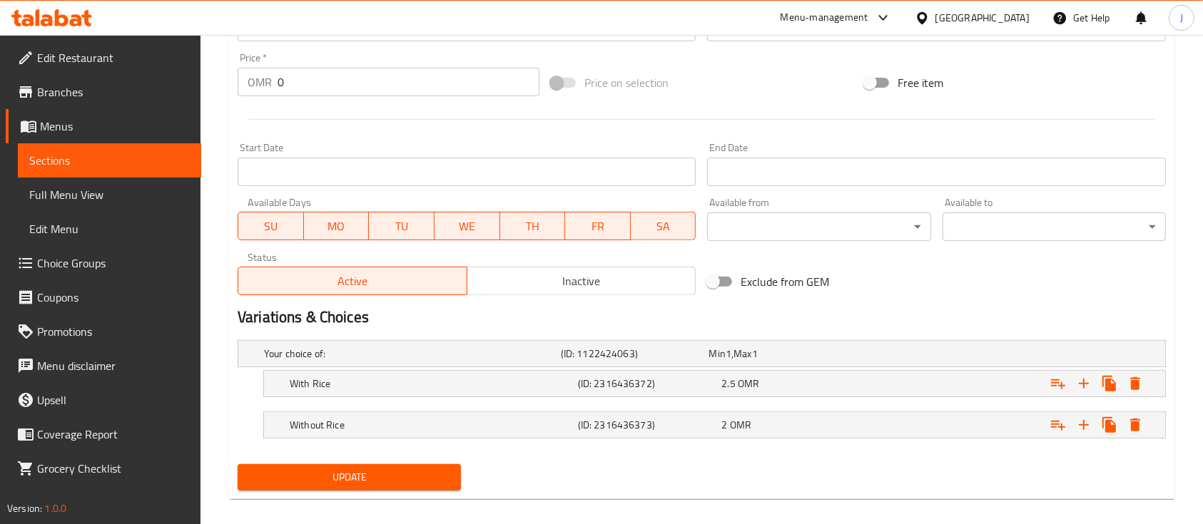
scroll to position [515, 0]
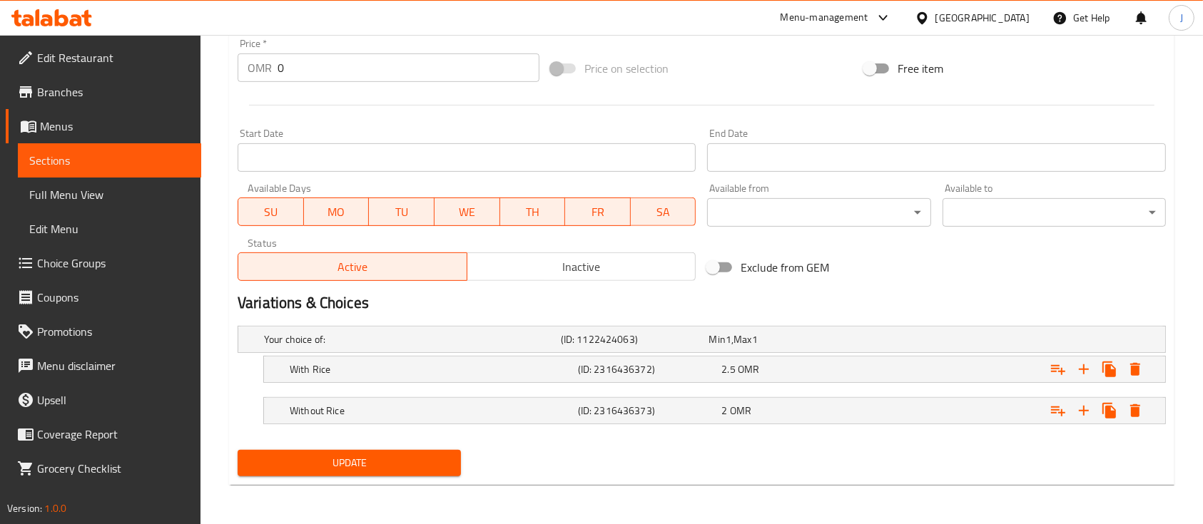
type textarea "Salted fish with onions and lemon"
click at [421, 450] on button "Update" at bounding box center [349, 463] width 223 height 26
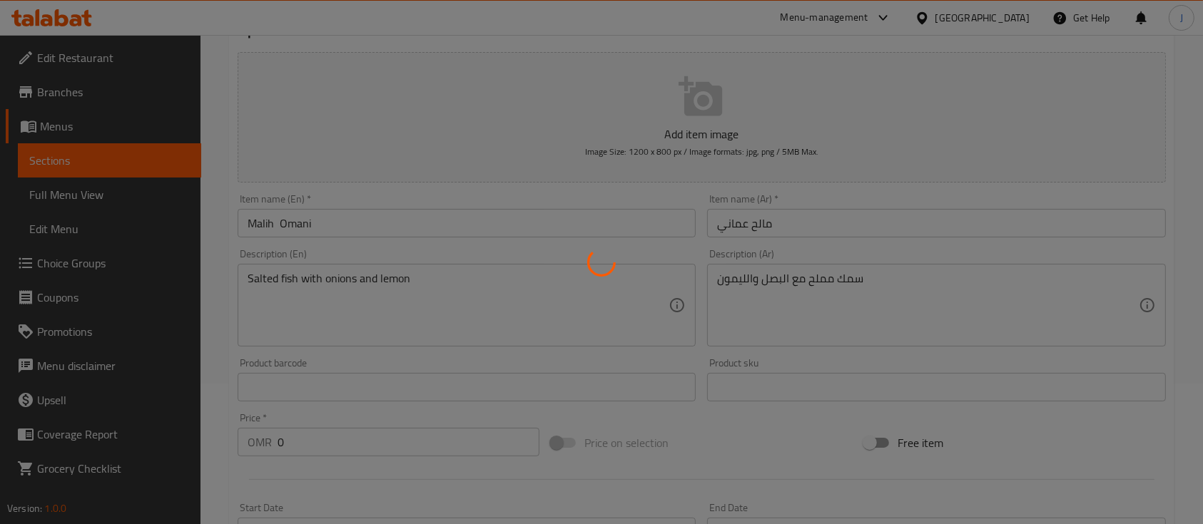
scroll to position [0, 0]
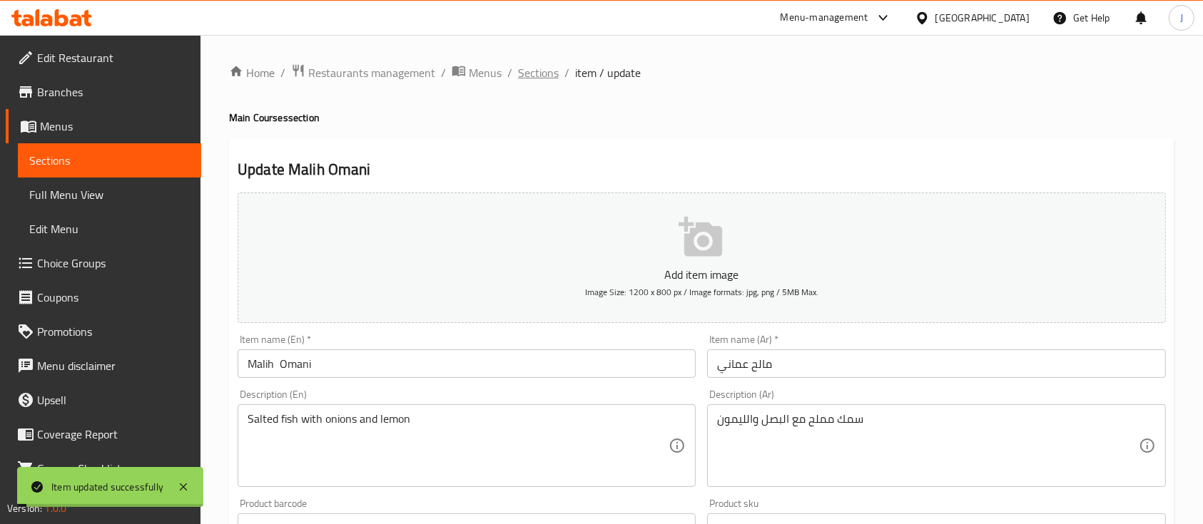
click at [547, 75] on span "Sections" at bounding box center [538, 72] width 41 height 17
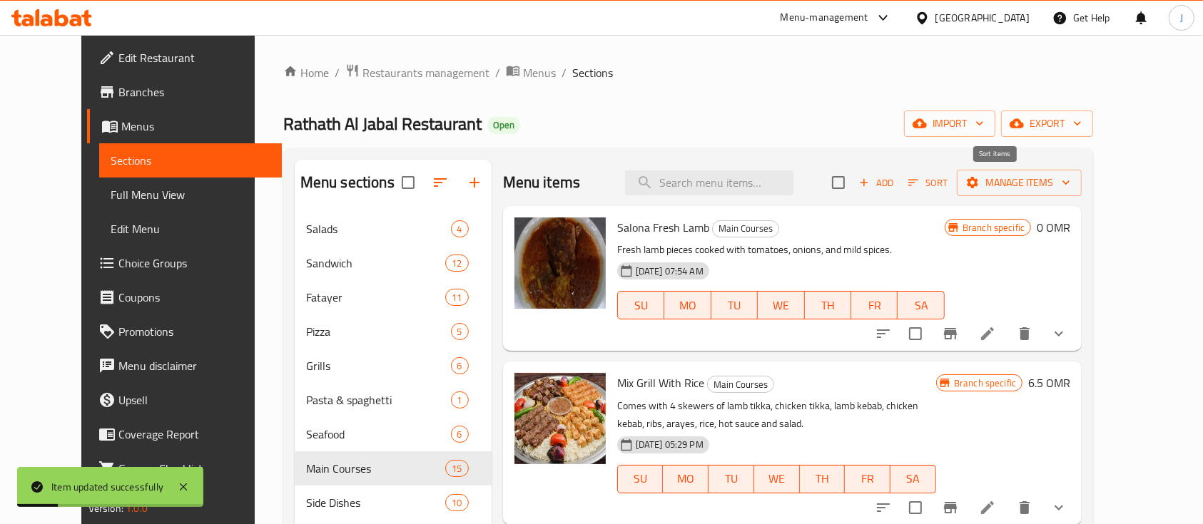
click at [951, 185] on button "Sort" at bounding box center [927, 183] width 46 height 22
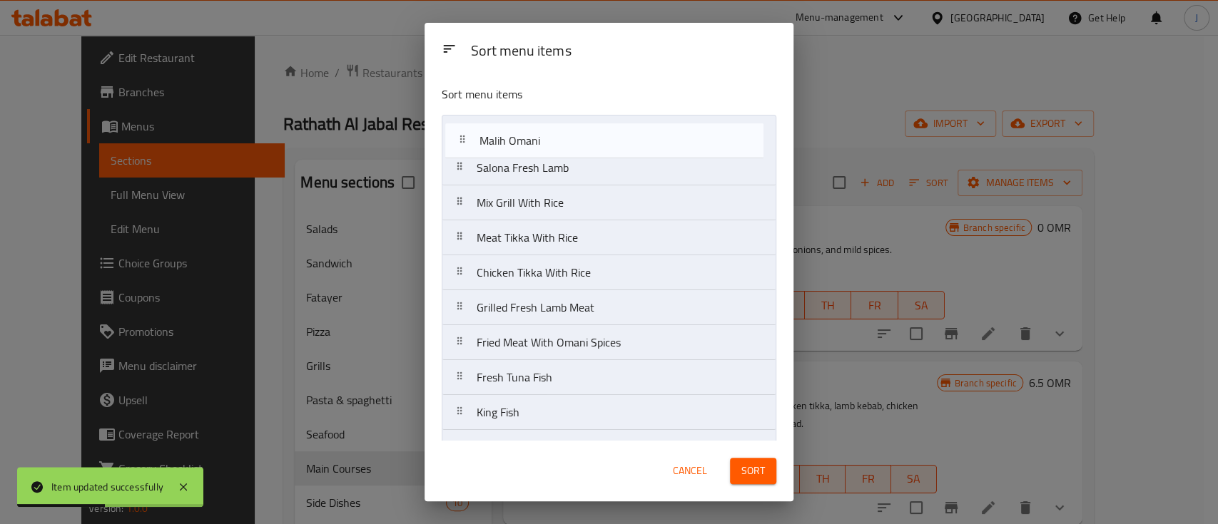
drag, startPoint x: 533, startPoint y: 224, endPoint x: 536, endPoint y: 123, distance: 101.3
click at [536, 123] on nav "Salona Fresh Lamb Mix Grill With Rice Meat Tikka With Rice Chicken Tikka With R…" at bounding box center [609, 378] width 335 height 526
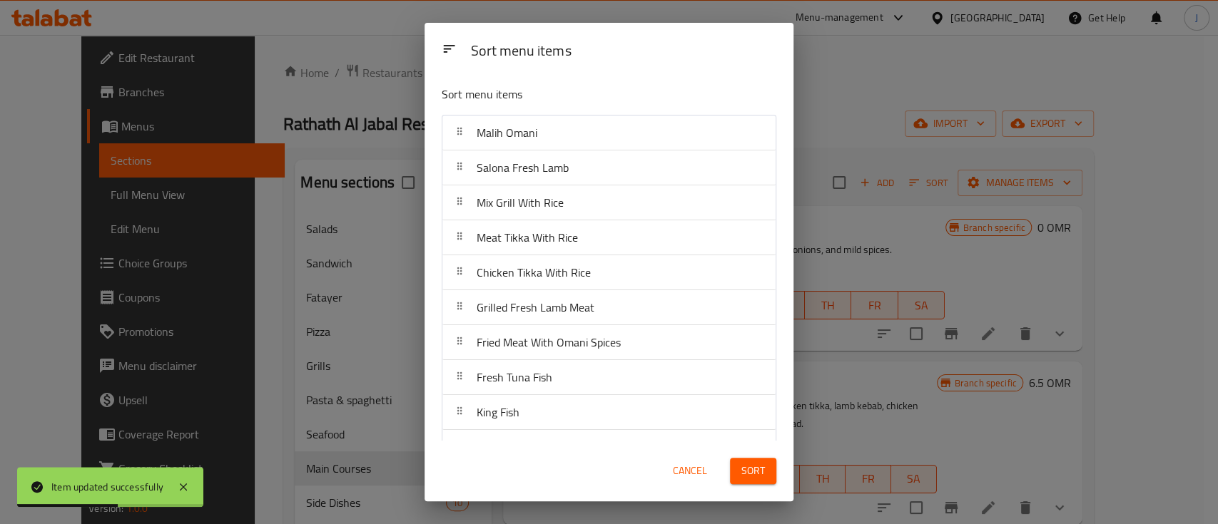
click at [757, 481] on button "Sort" at bounding box center [753, 471] width 46 height 26
